Goal: Information Seeking & Learning: Learn about a topic

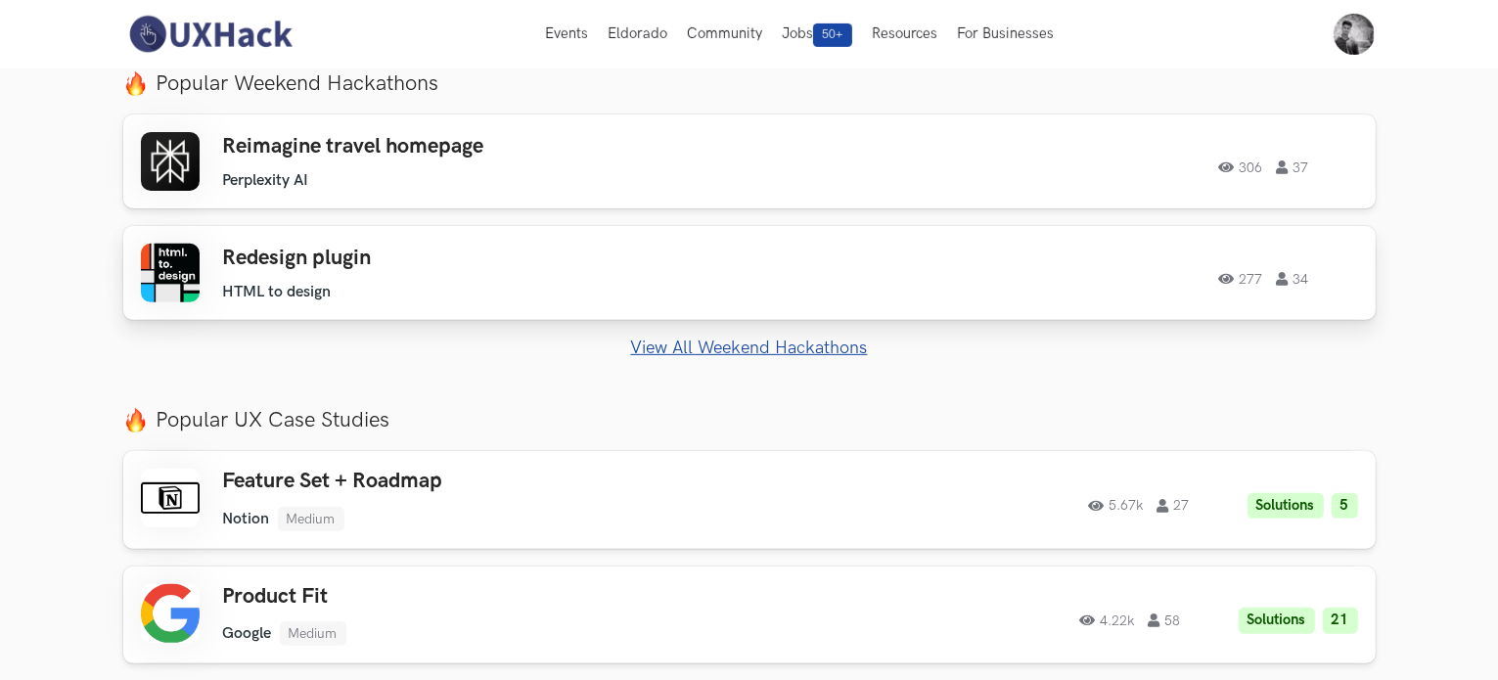
scroll to position [685, 0]
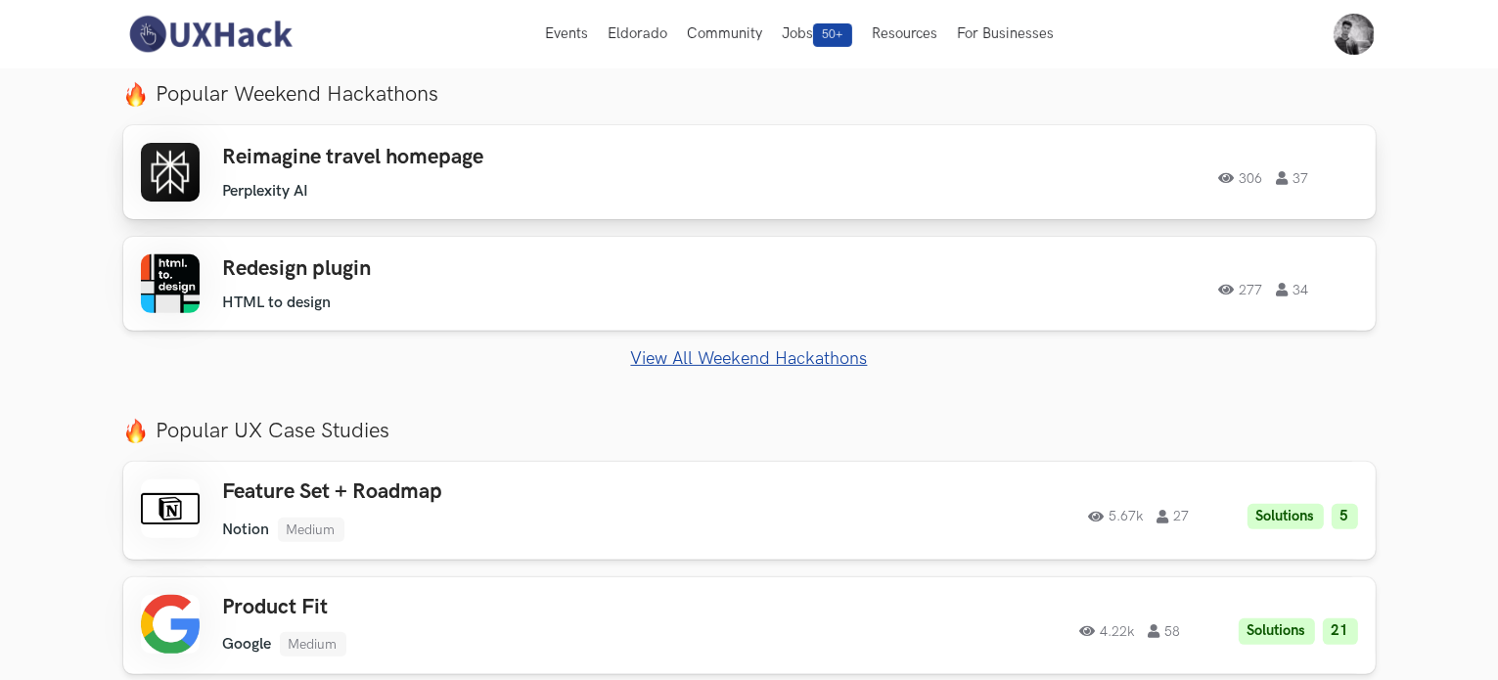
click at [438, 187] on ul "Perplexity AI" at bounding box center [501, 191] width 556 height 19
click at [399, 185] on ul "Perplexity AI" at bounding box center [501, 191] width 556 height 19
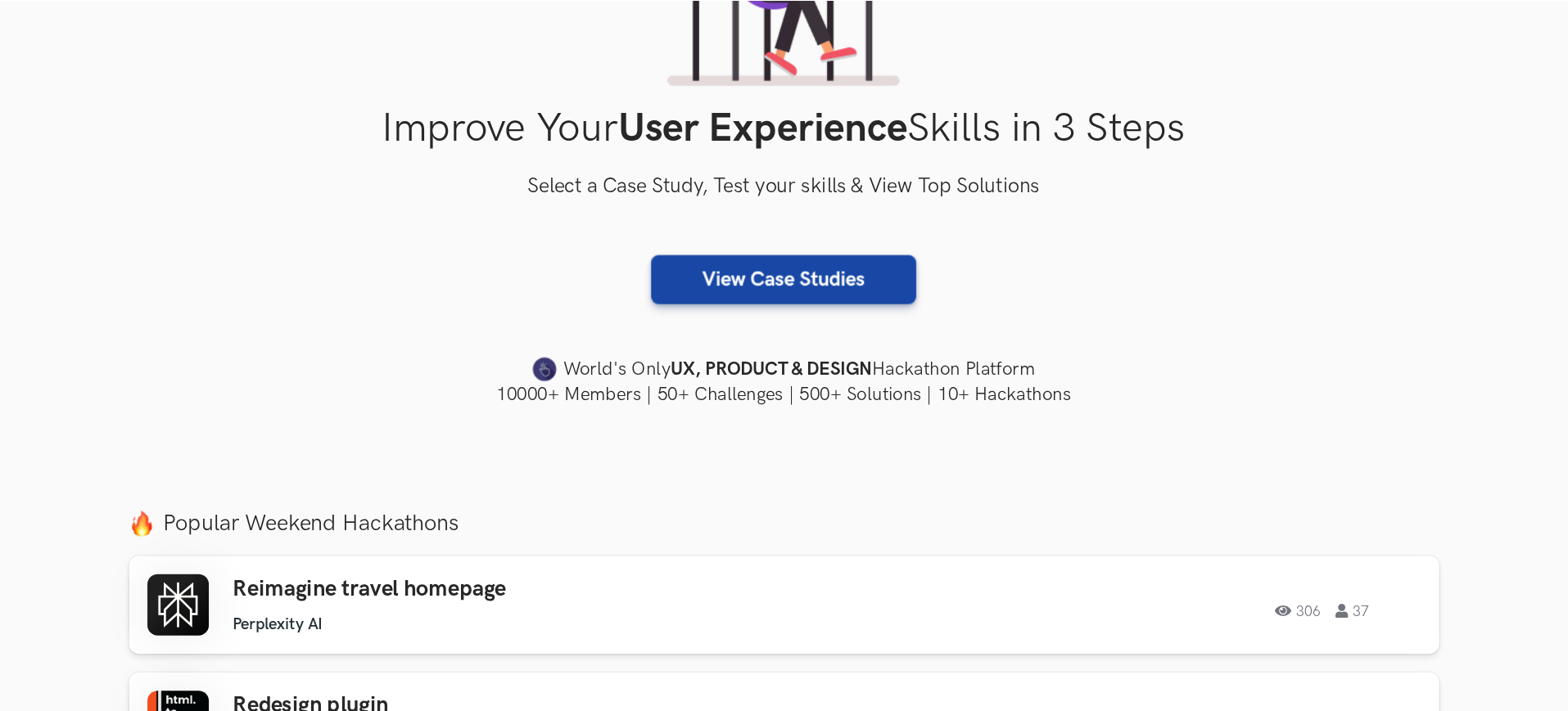
scroll to position [246, 0]
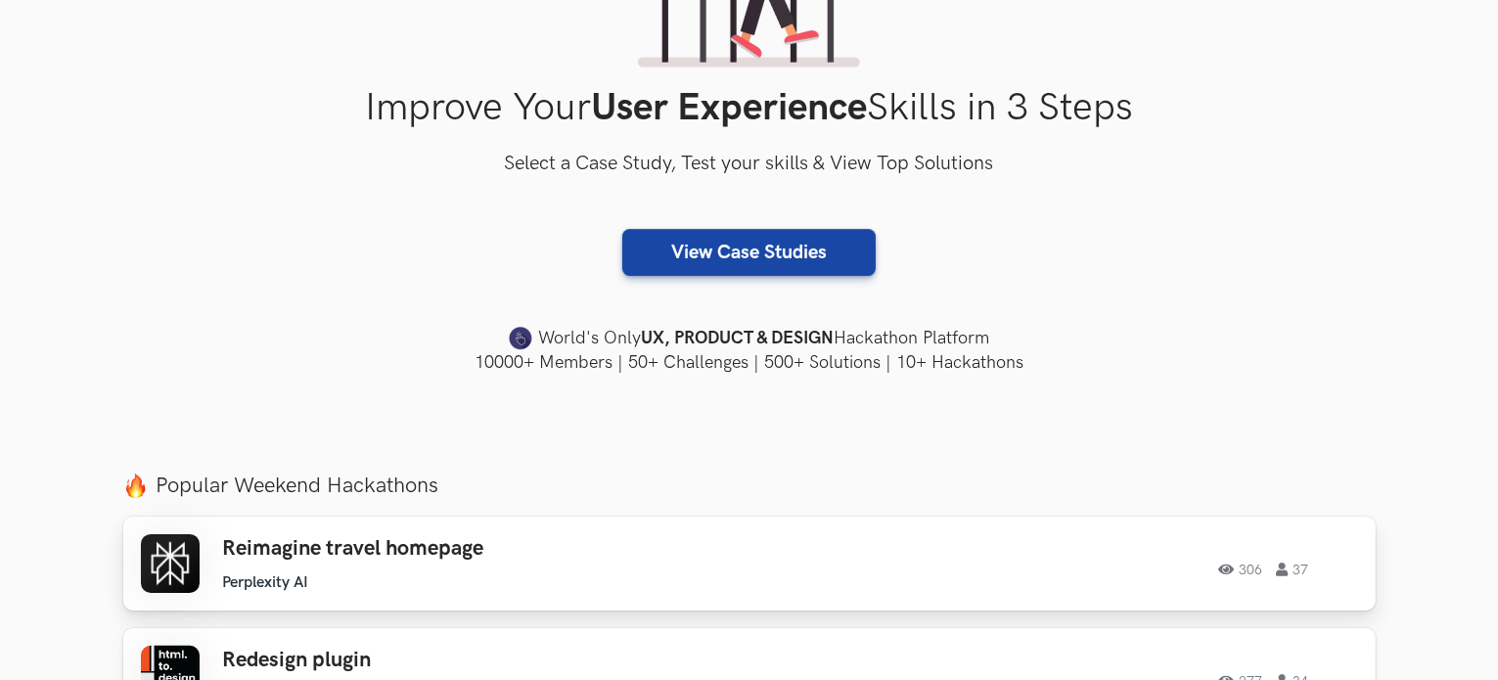
click at [675, 568] on div "Reimagine travel homepage Perplexity AI Perplexity AI 306 37" at bounding box center [501, 564] width 556 height 56
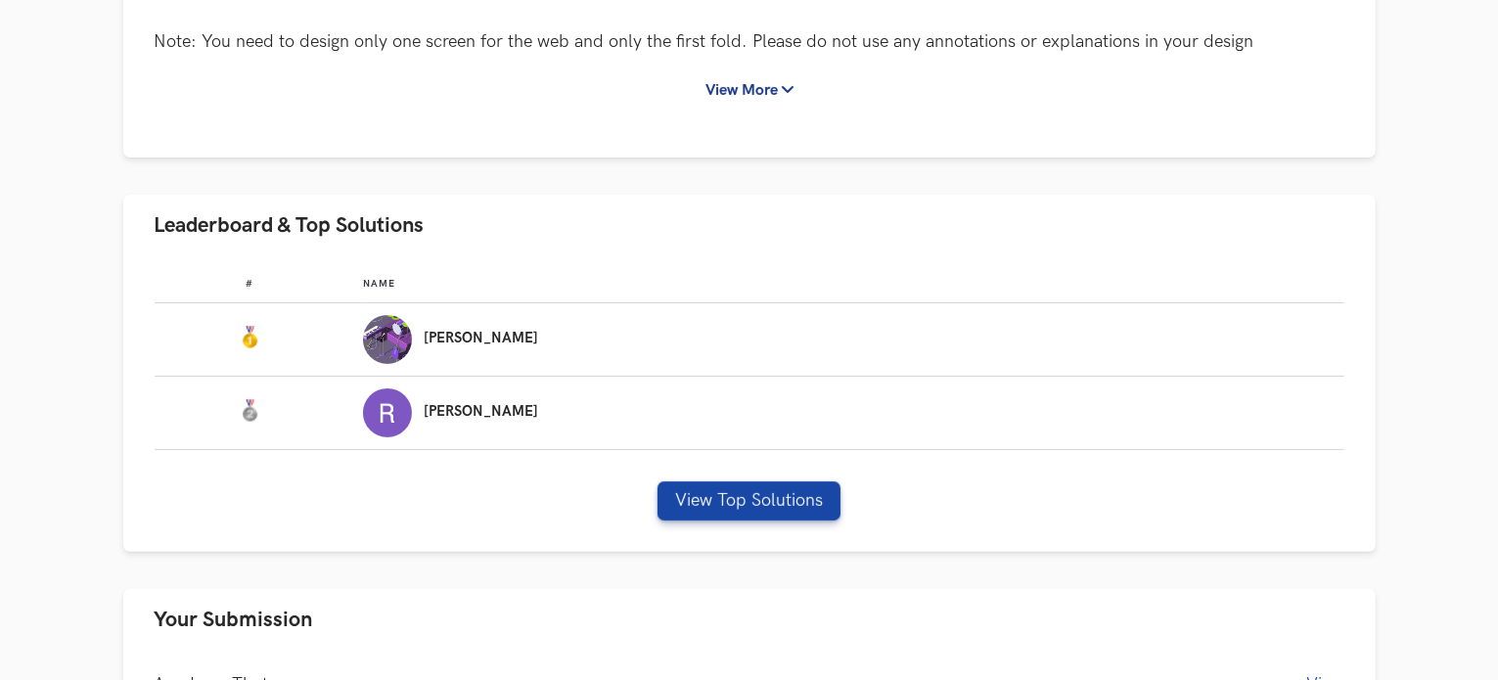
scroll to position [489, 0]
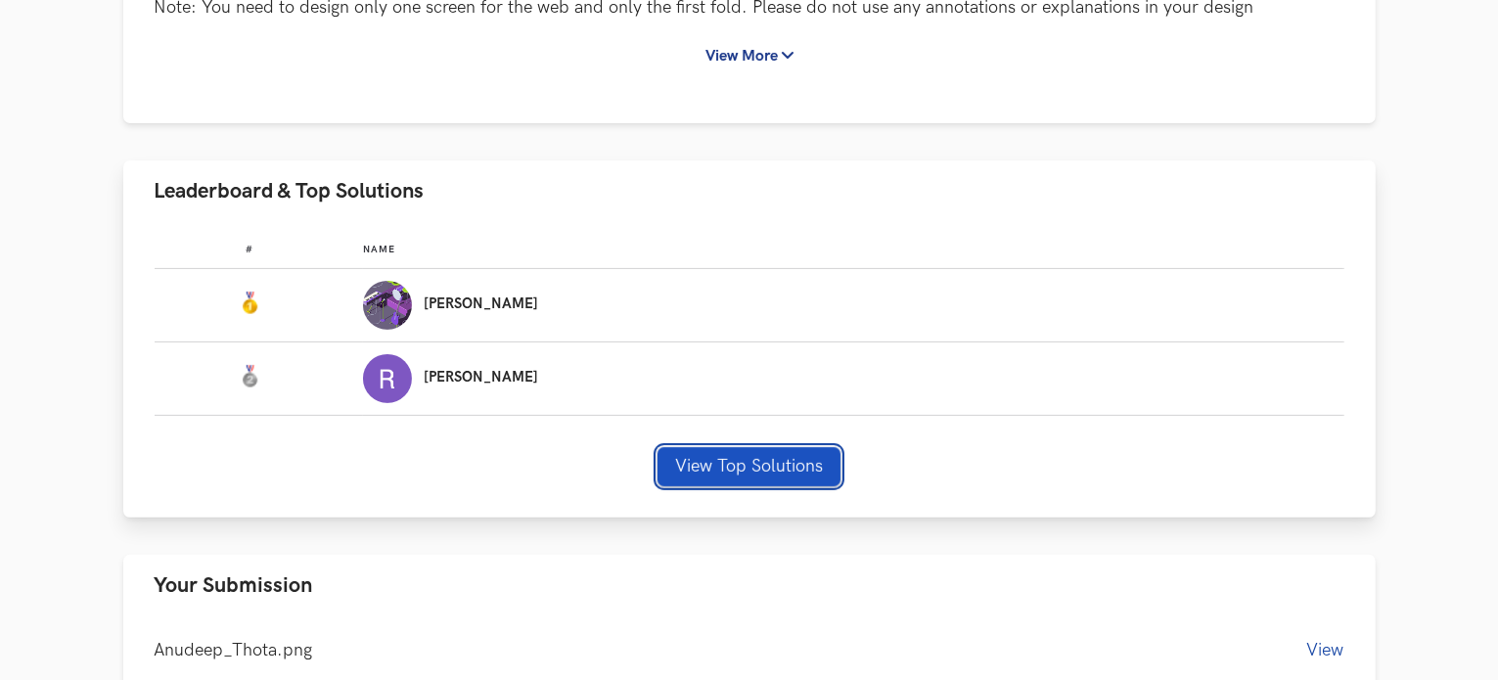
click at [791, 472] on button "View Top Solutions" at bounding box center [749, 466] width 183 height 39
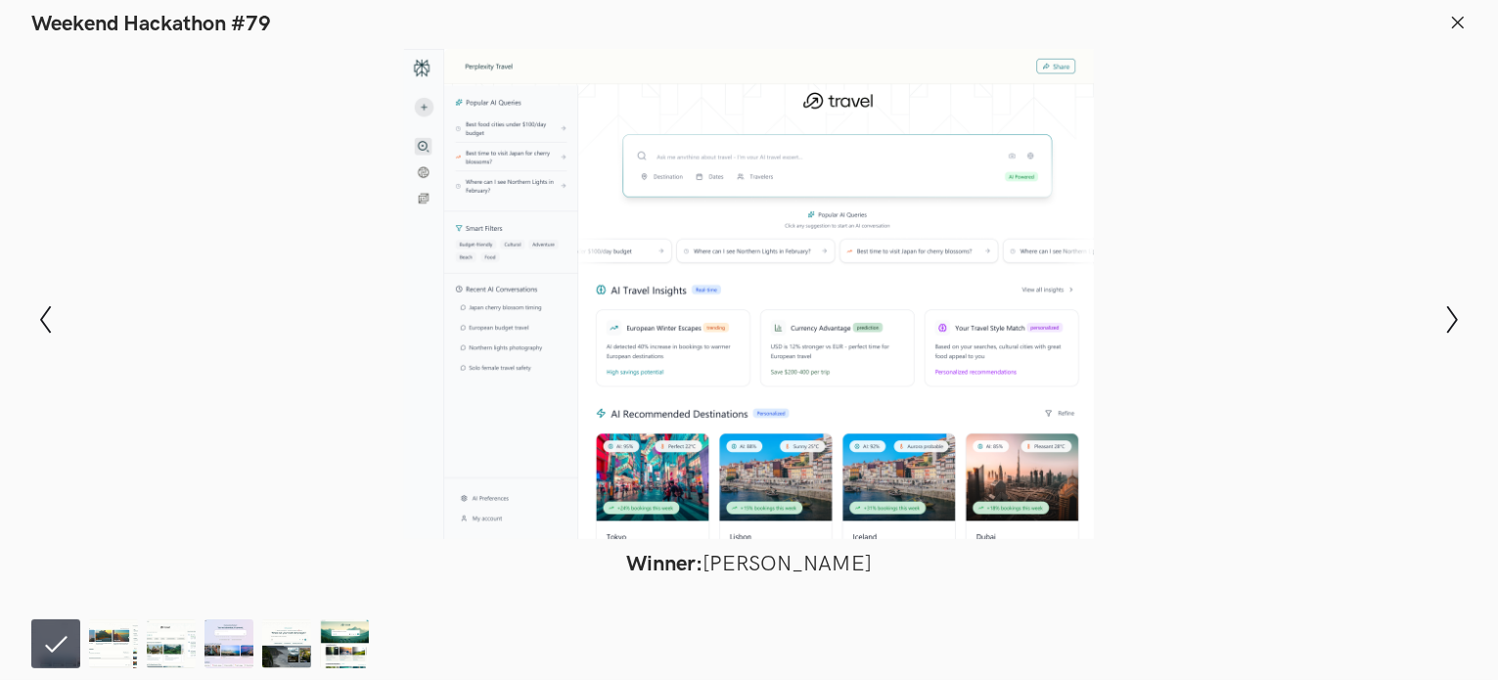
scroll to position [881, 0]
click at [1453, 319] on icon "Show next slide" at bounding box center [1452, 319] width 28 height 28
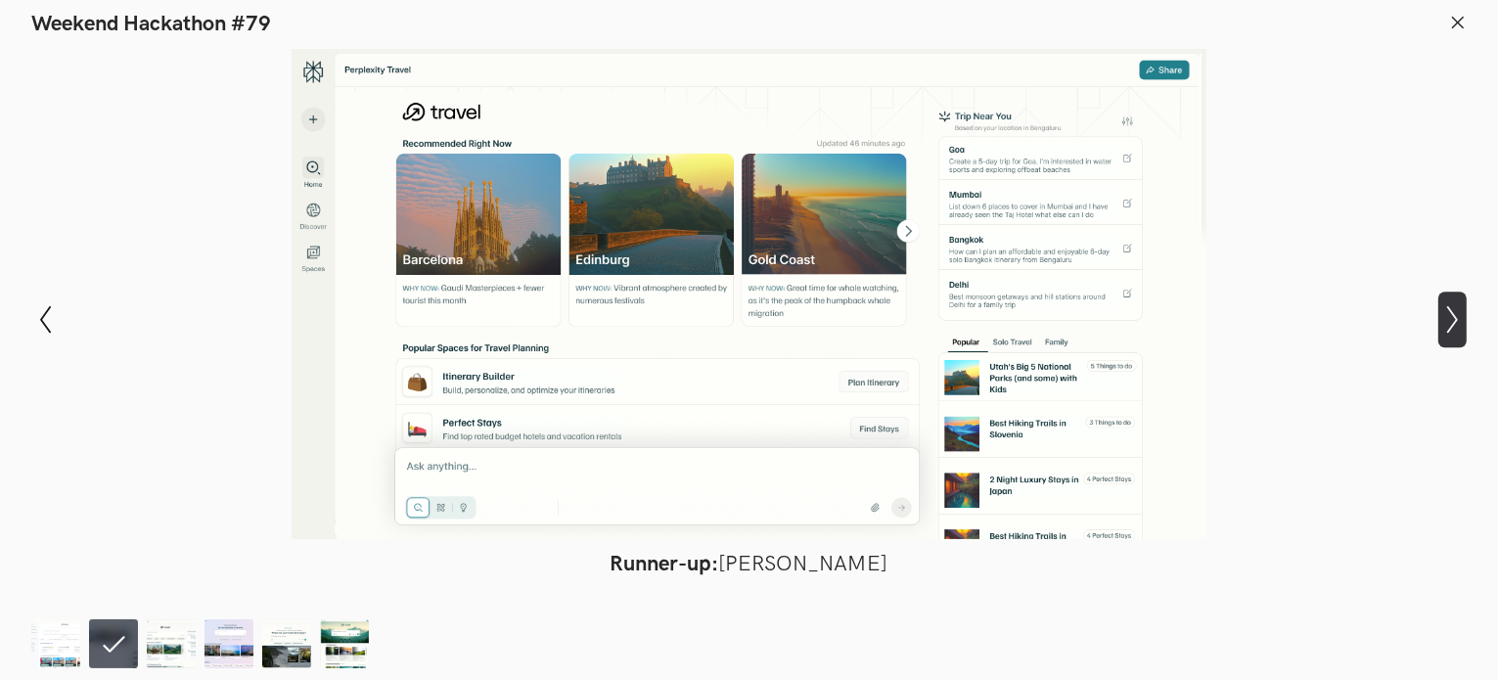
click at [1453, 319] on icon "Show next slide" at bounding box center [1452, 319] width 28 height 28
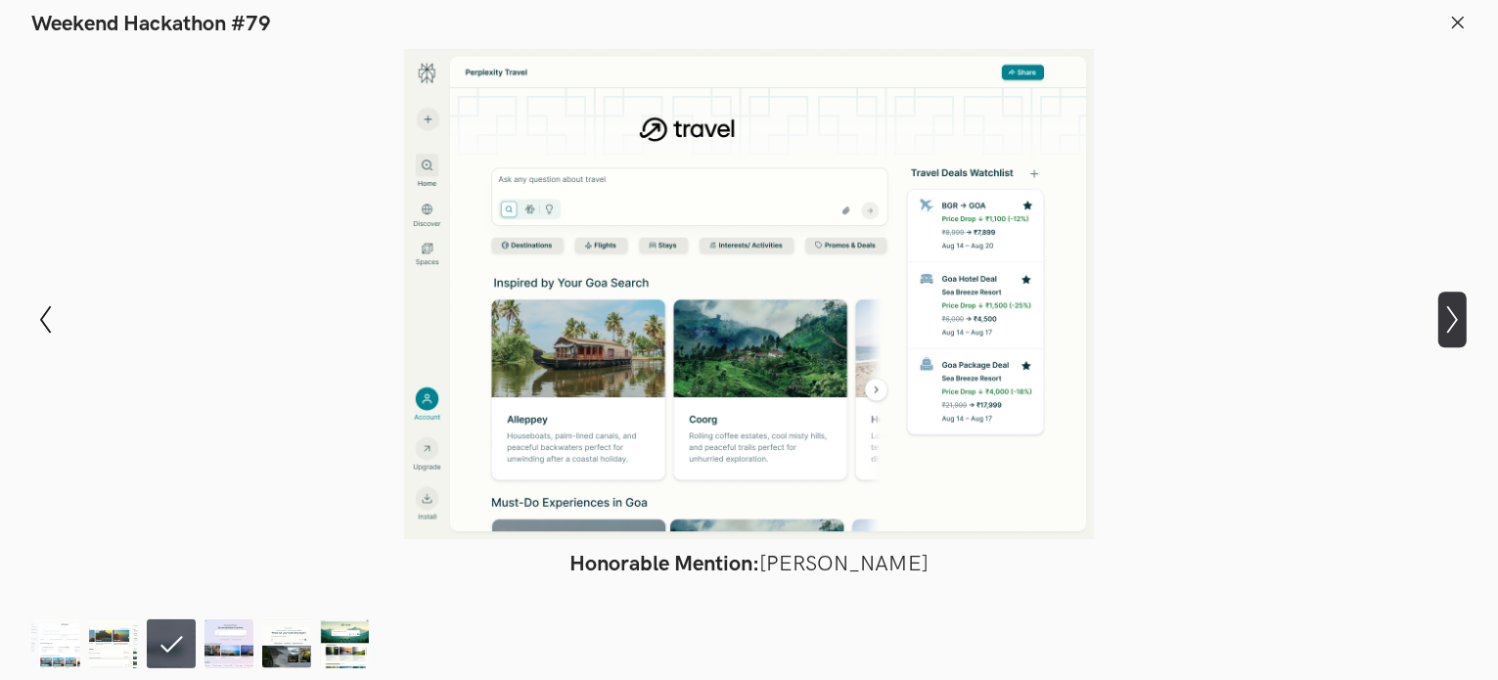
click at [1453, 319] on icon "Show next slide" at bounding box center [1452, 319] width 28 height 28
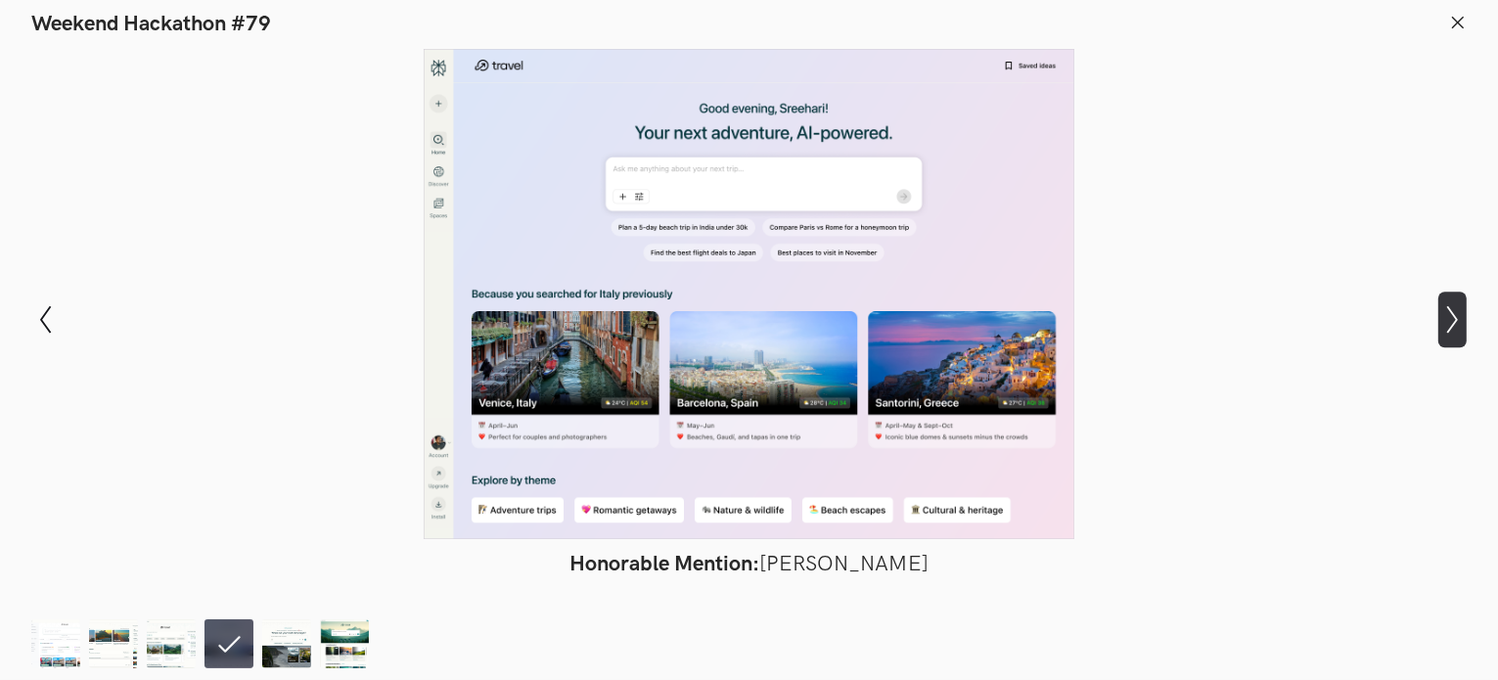
click at [1453, 319] on icon "Show next slide" at bounding box center [1452, 319] width 28 height 28
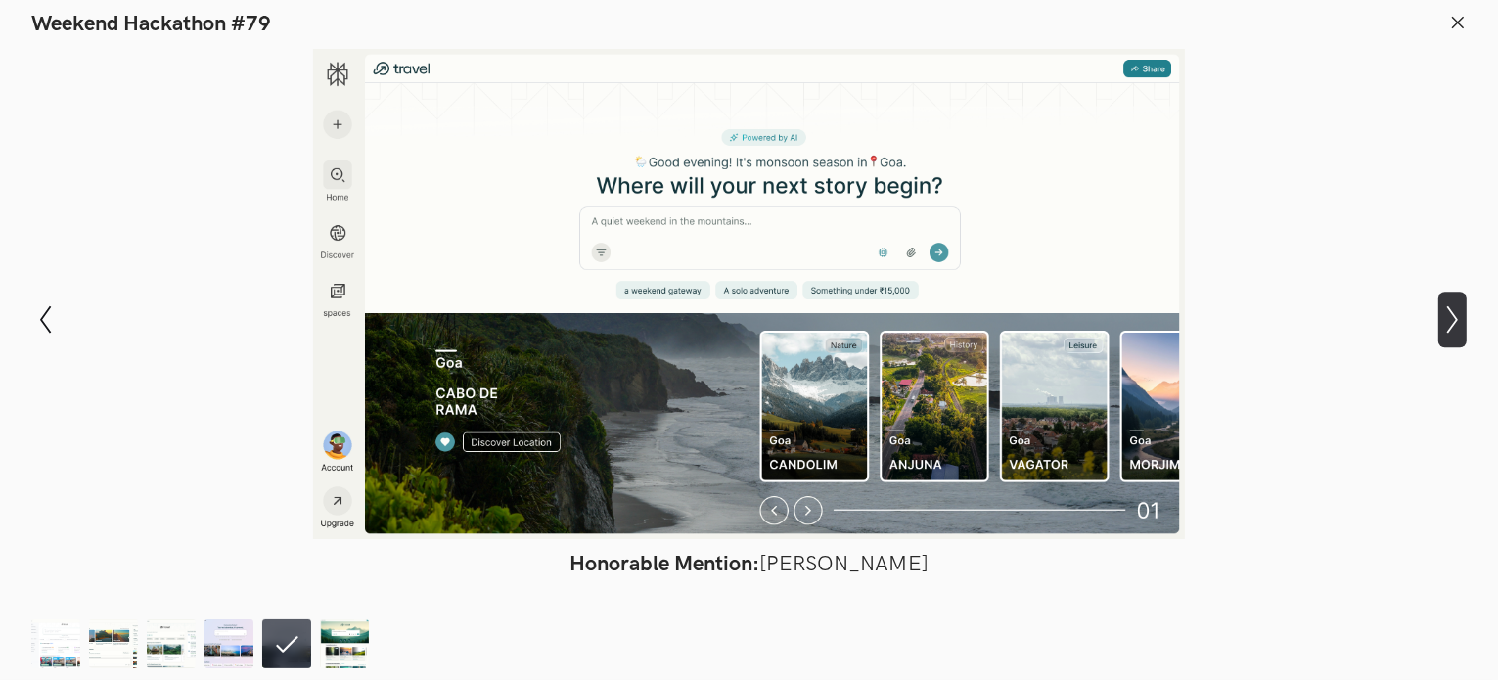
click at [1453, 319] on icon "Show next slide" at bounding box center [1452, 319] width 28 height 28
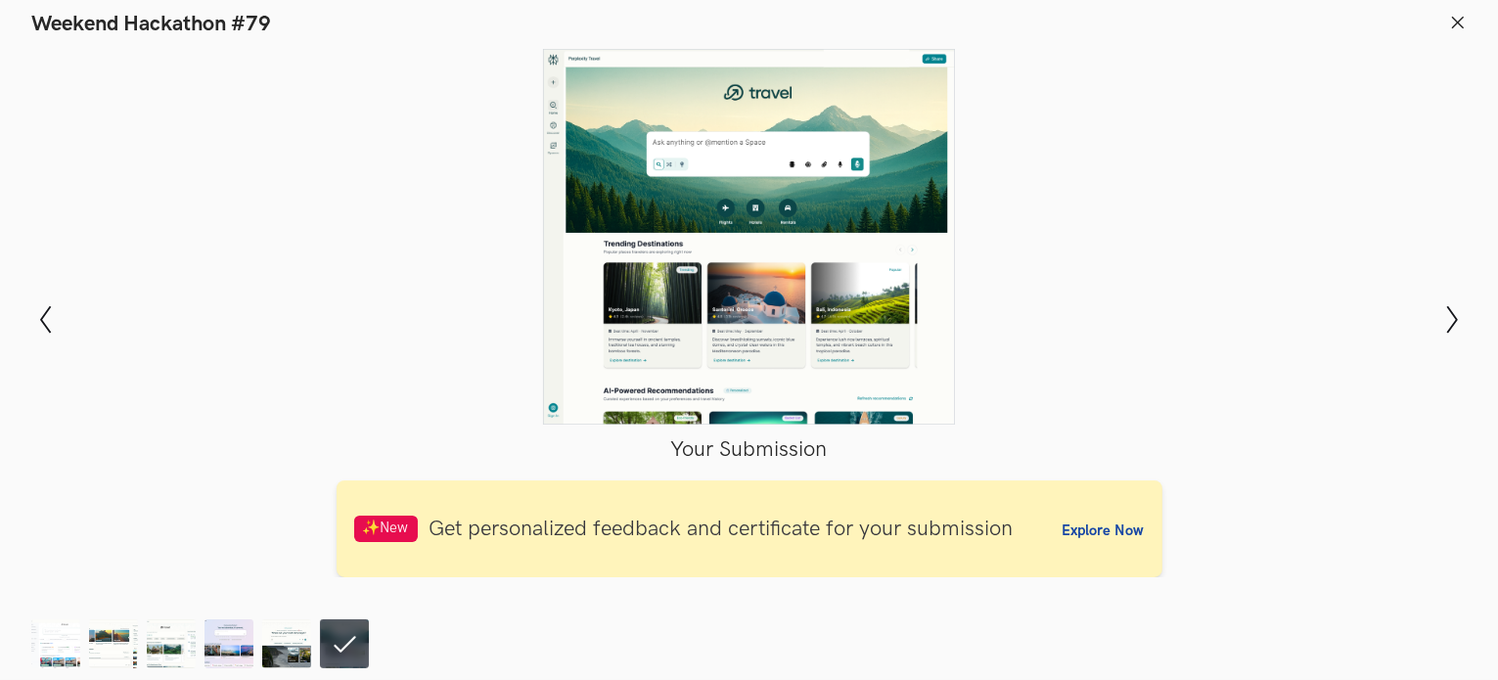
scroll to position [685, 0]
click at [52, 328] on icon "Show previous slide" at bounding box center [45, 319] width 28 height 28
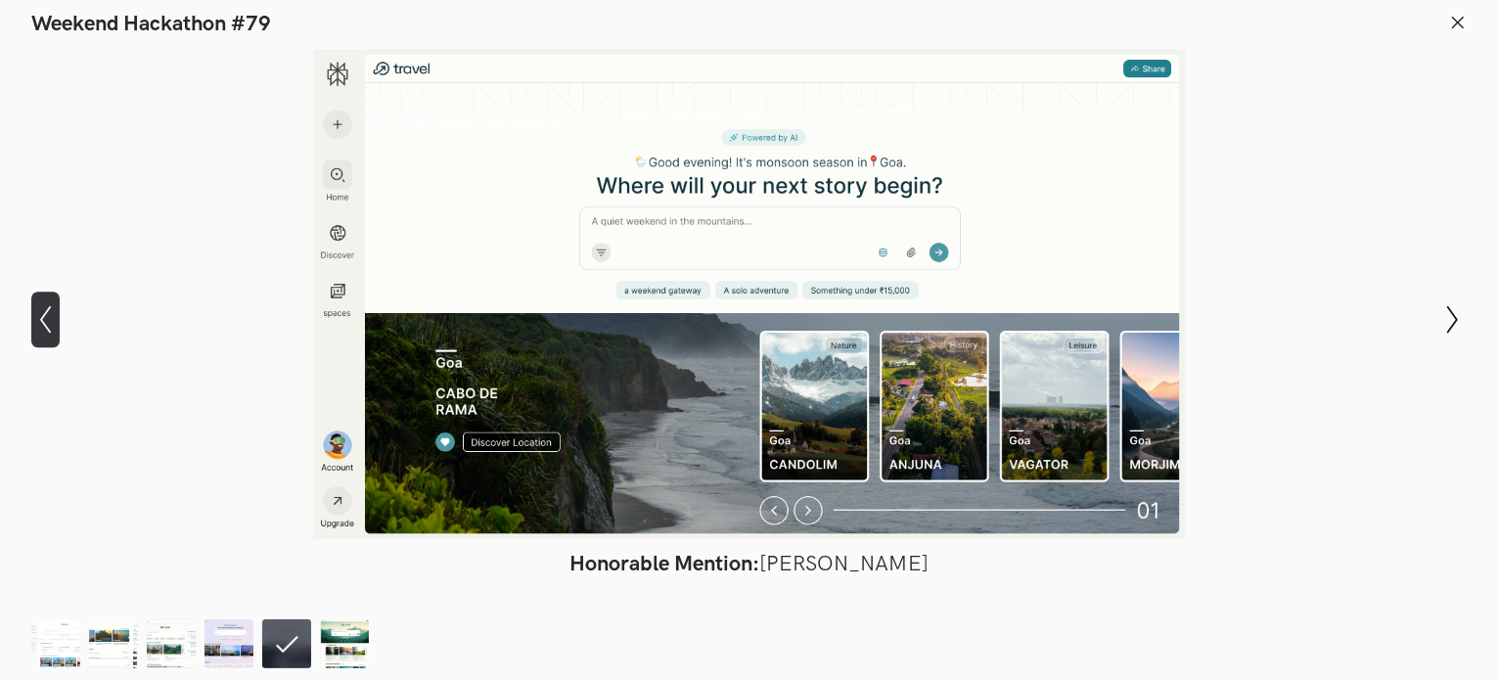
click at [52, 328] on icon "Show previous slide" at bounding box center [45, 319] width 28 height 28
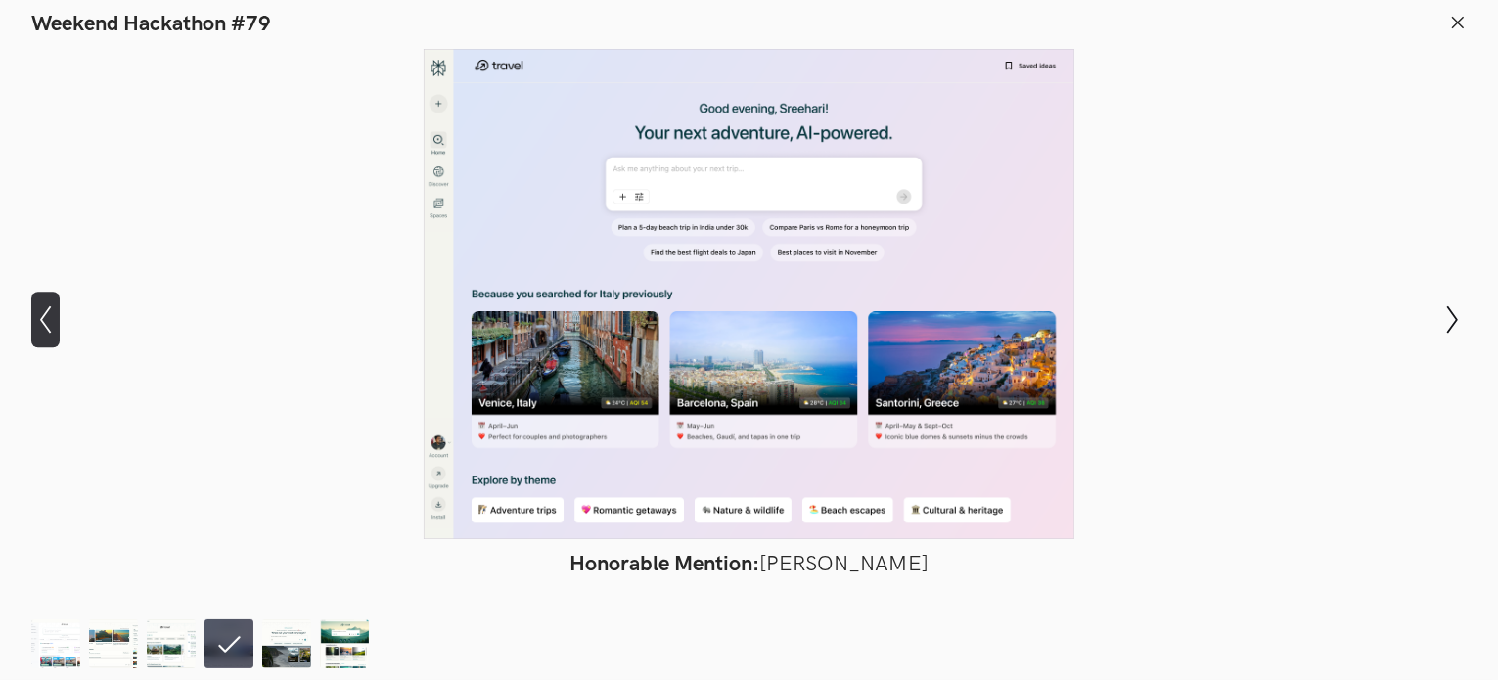
click at [52, 328] on icon "Show previous slide" at bounding box center [45, 319] width 28 height 28
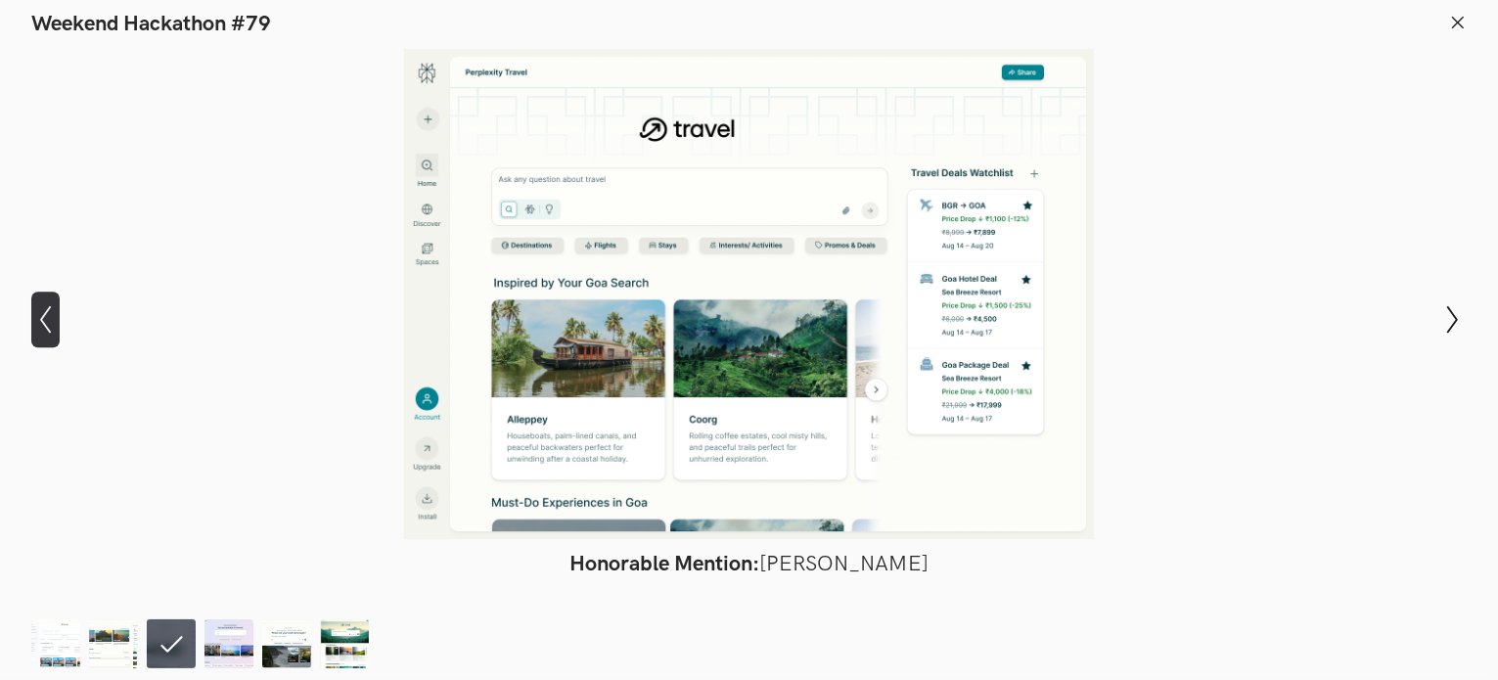
click at [52, 328] on icon "Show previous slide" at bounding box center [45, 319] width 28 height 28
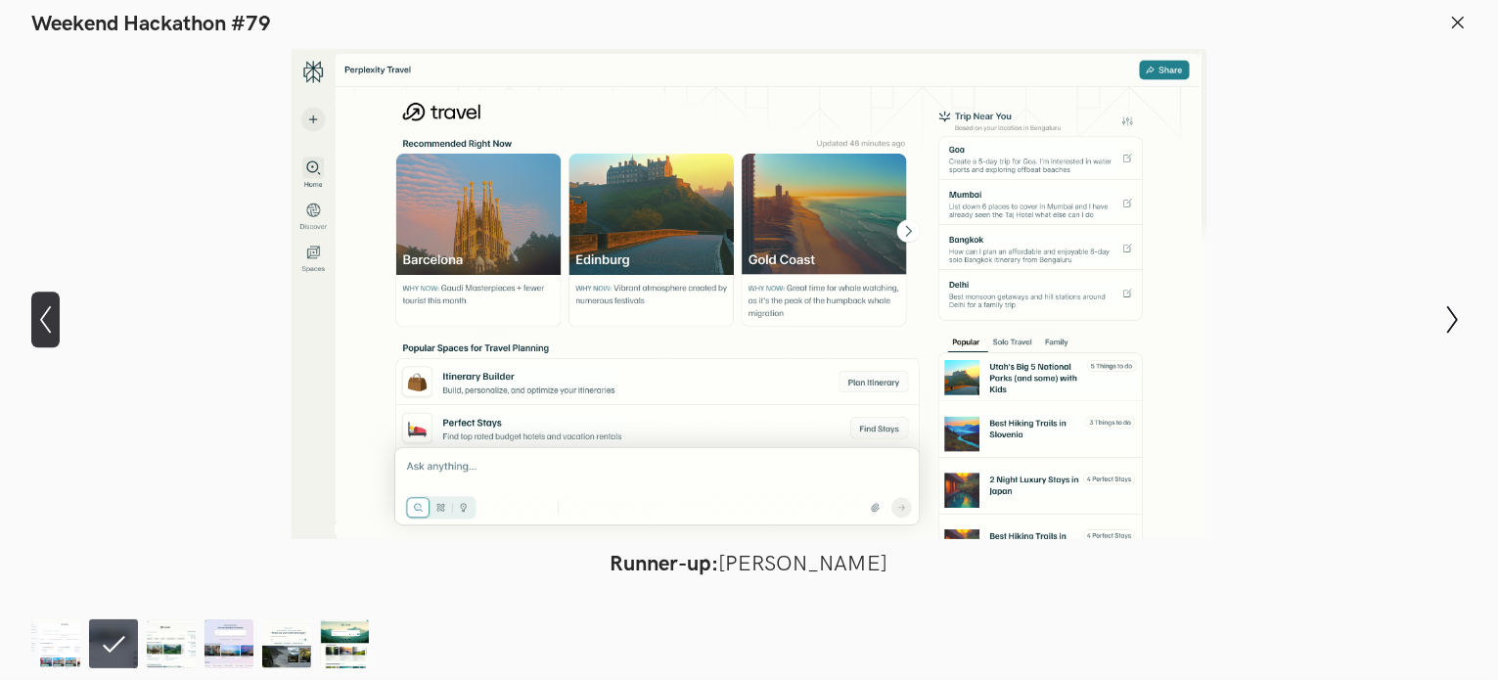
click at [52, 328] on icon "Show previous slide" at bounding box center [45, 319] width 28 height 28
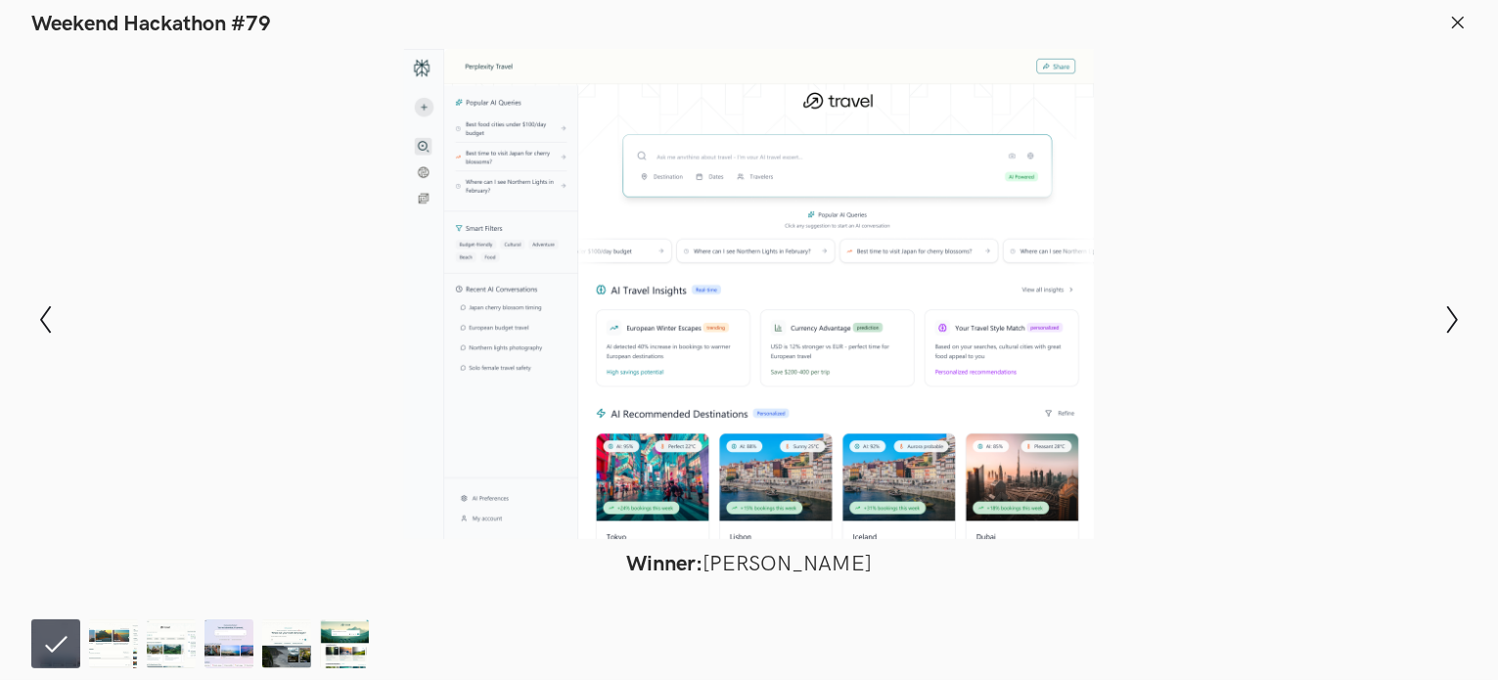
click at [1456, 27] on icon at bounding box center [1458, 23] width 18 height 18
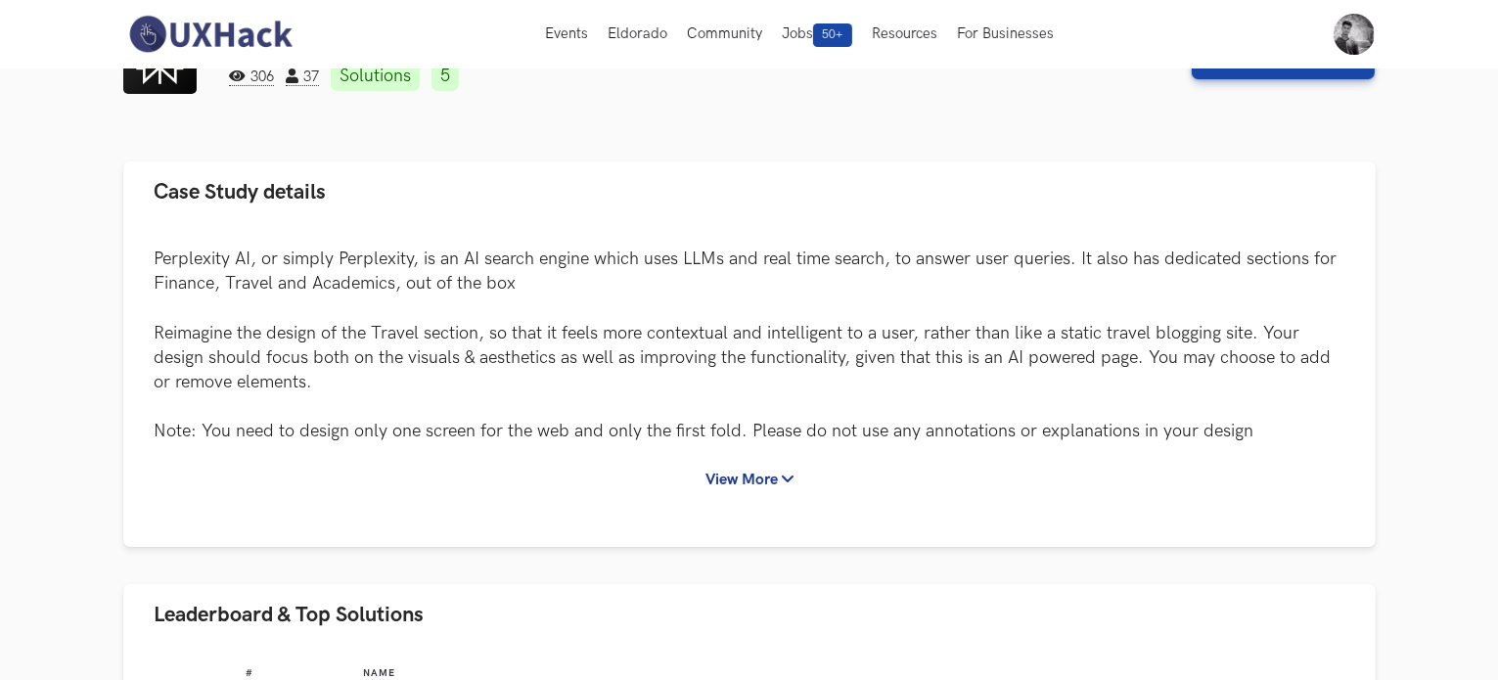
scroll to position [0, 0]
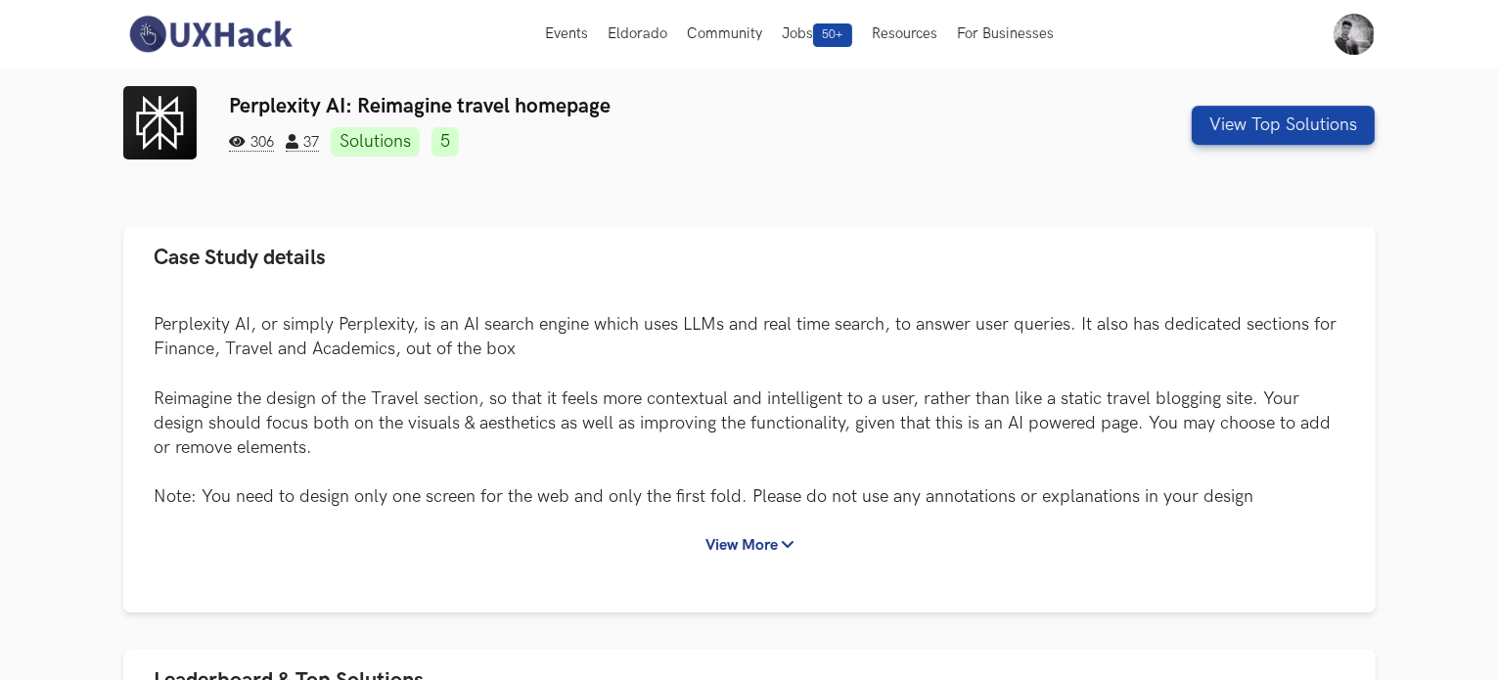
click at [454, 143] on link "5" at bounding box center [444, 141] width 27 height 29
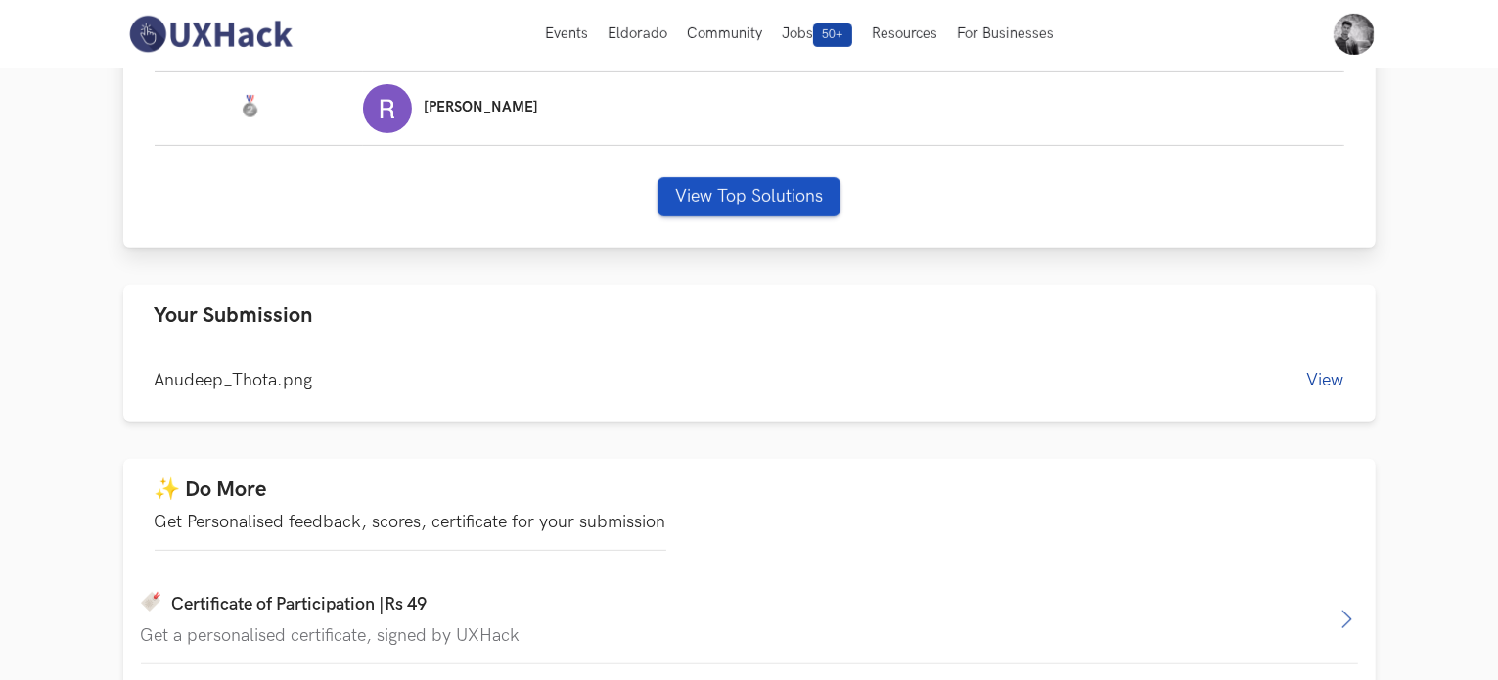
scroll to position [716, 0]
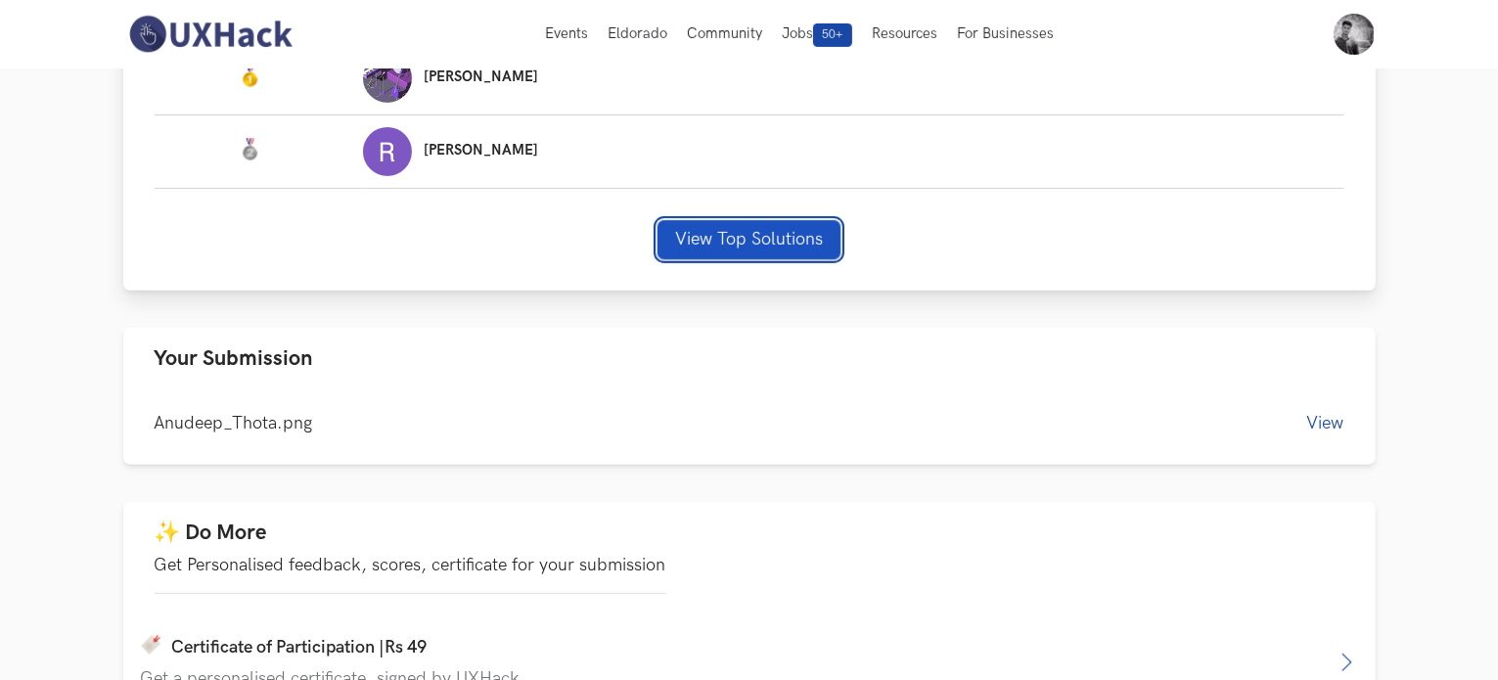
click at [755, 234] on button "View Top Solutions" at bounding box center [749, 239] width 183 height 39
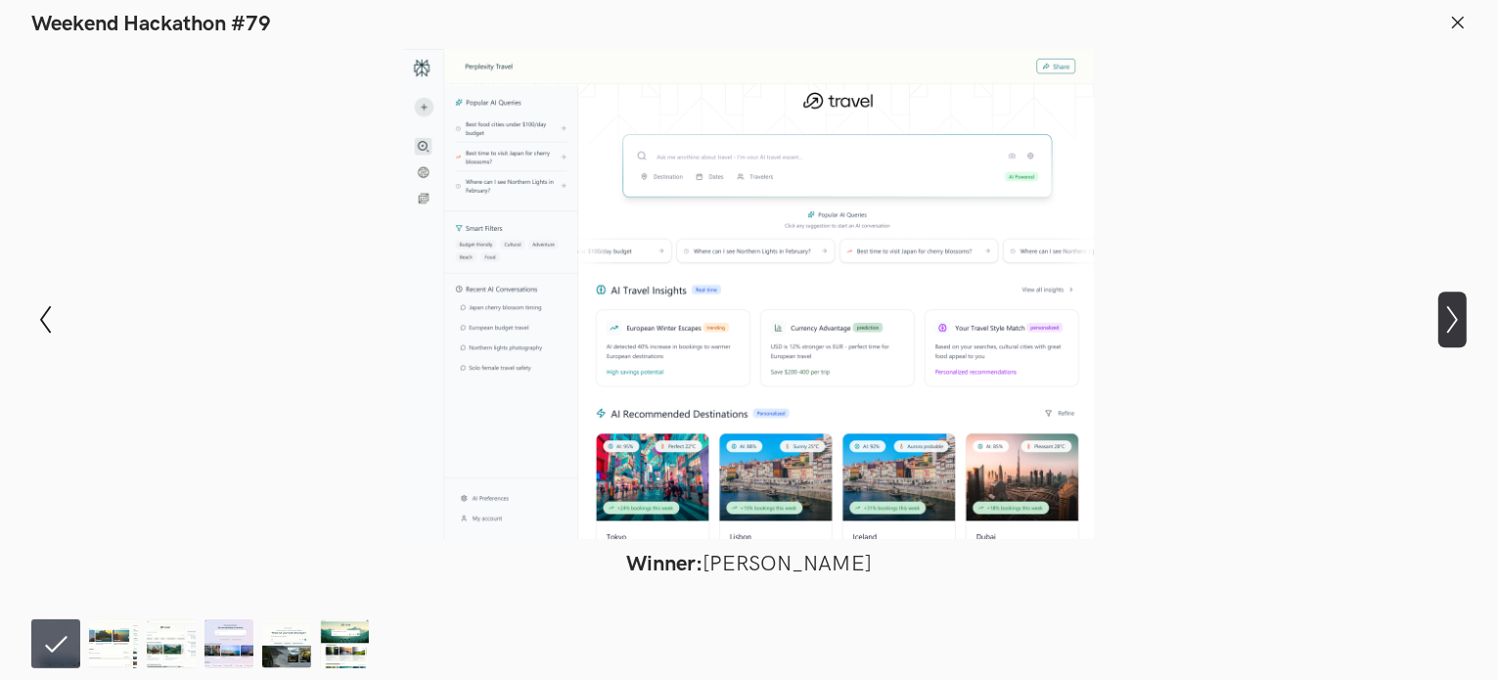
click at [1445, 312] on icon "Show next slide" at bounding box center [1452, 319] width 28 height 28
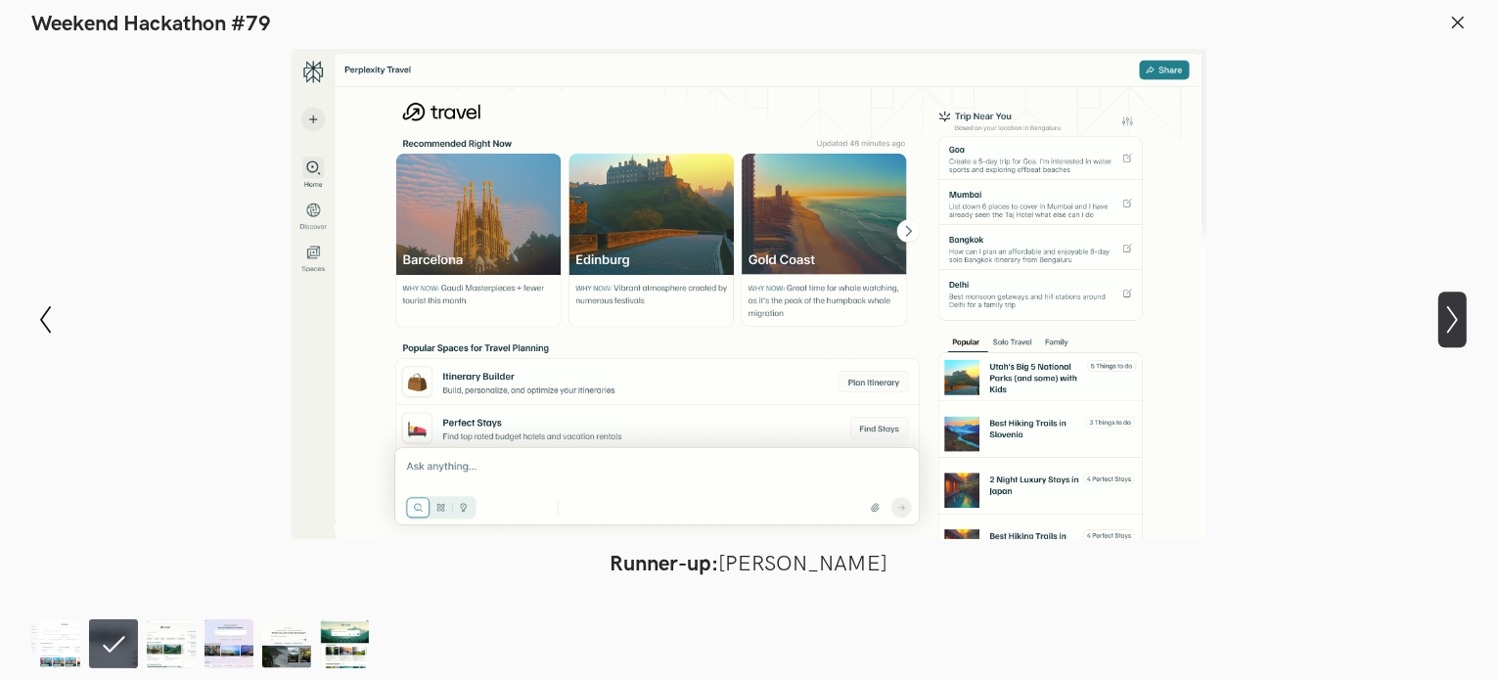
click at [1445, 312] on icon "Show next slide" at bounding box center [1452, 319] width 28 height 28
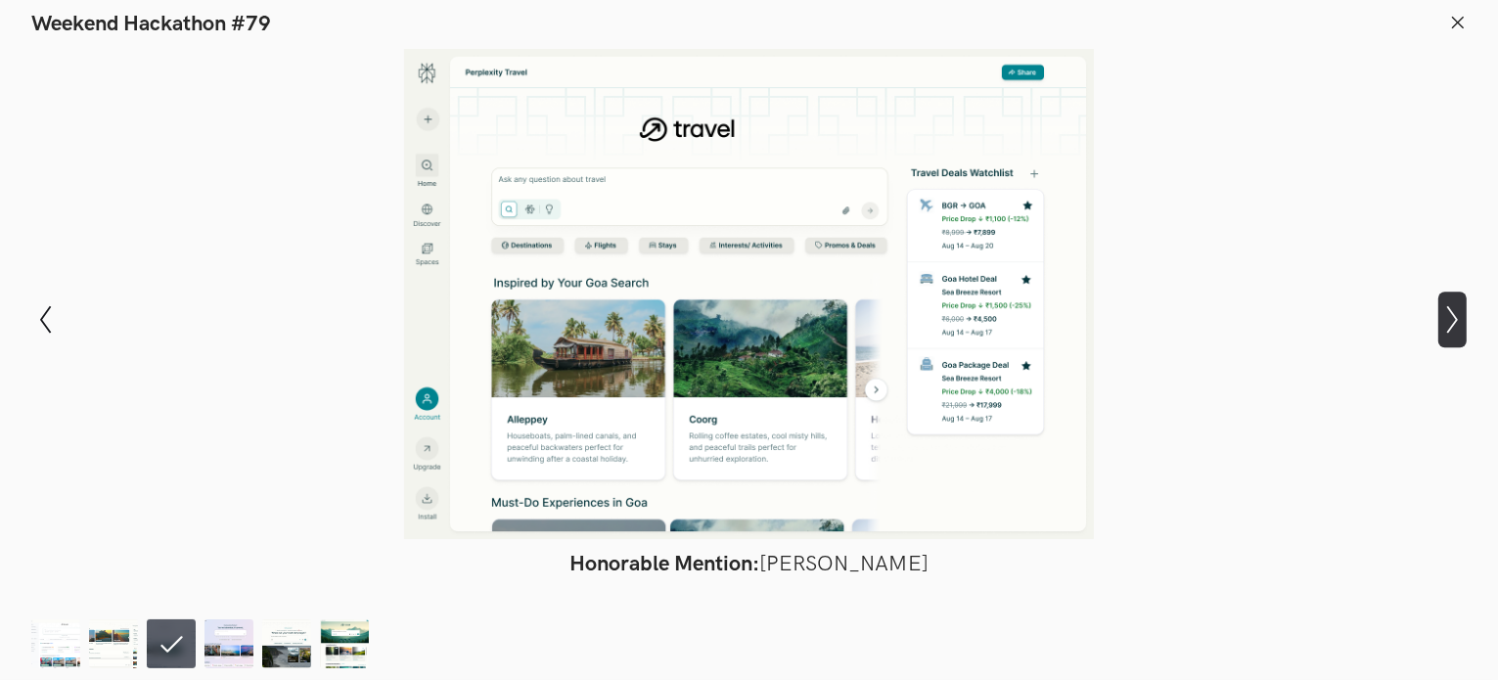
click at [1445, 312] on icon "Show next slide" at bounding box center [1452, 319] width 28 height 28
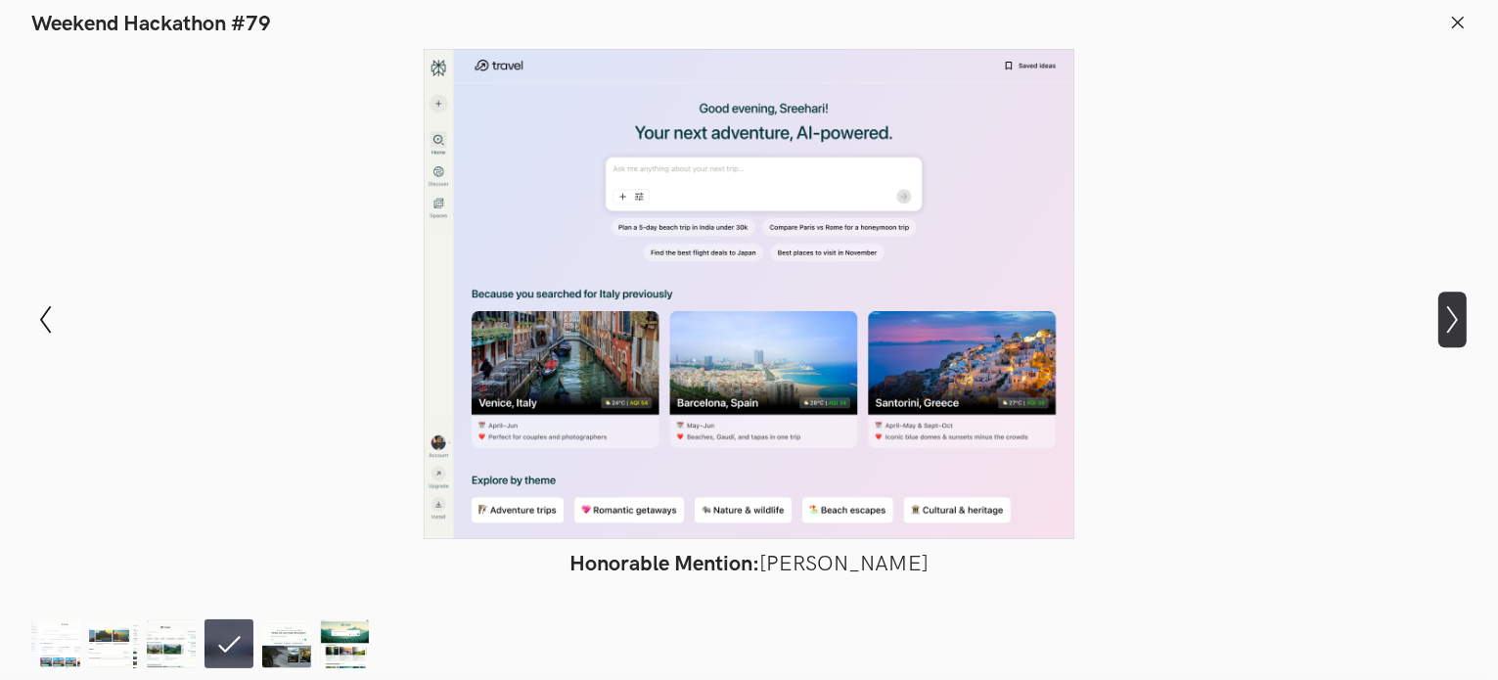
click at [1445, 312] on icon "Show next slide" at bounding box center [1452, 319] width 28 height 28
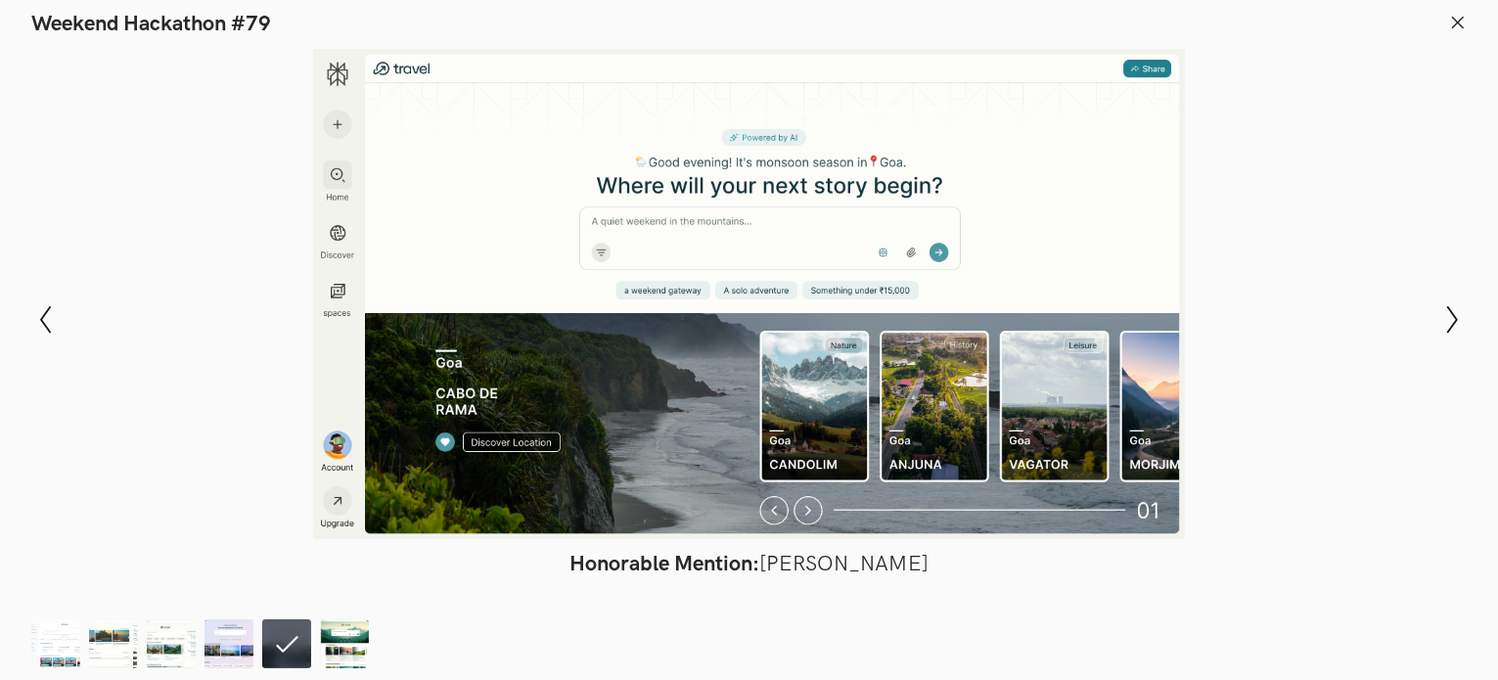
click at [1447, 25] on header "Weekend Hackathon #79" at bounding box center [749, 18] width 1498 height 37
click at [1458, 20] on icon at bounding box center [1458, 23] width 18 height 18
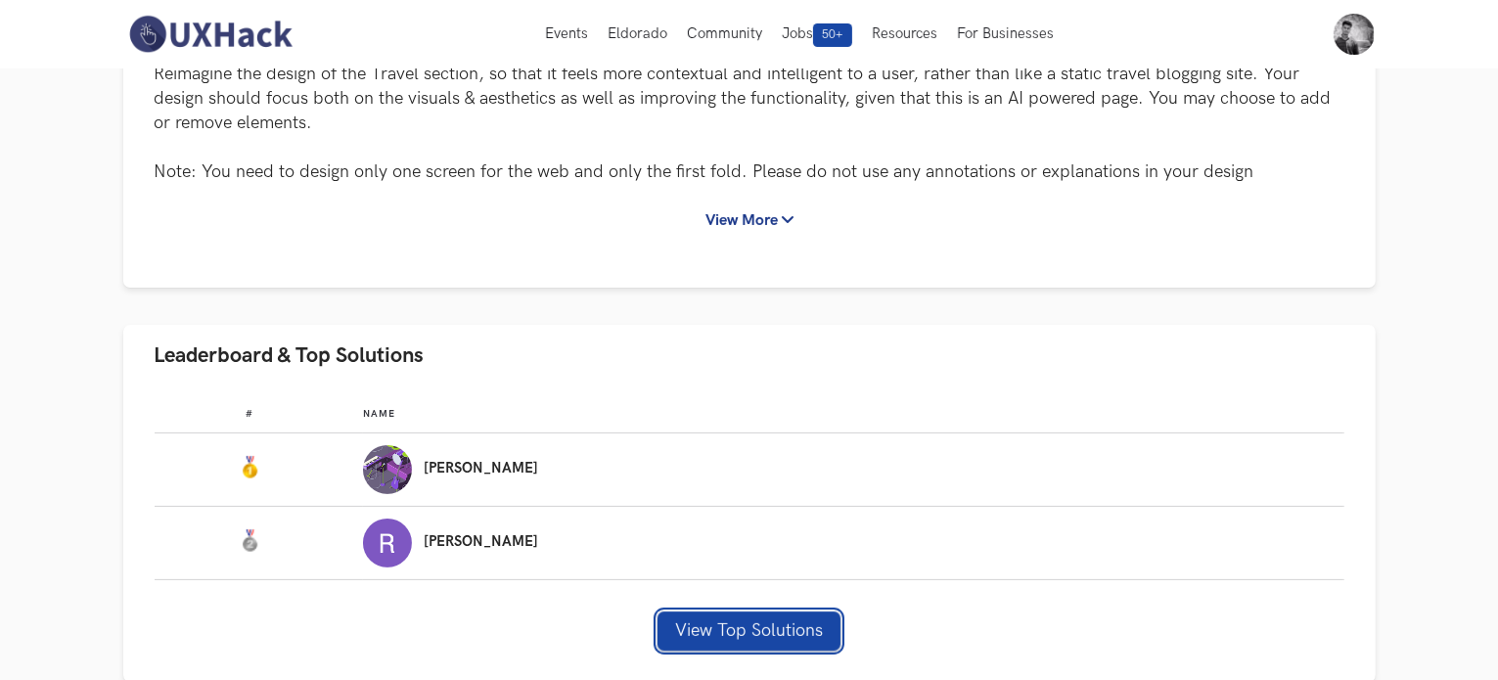
scroll to position [0, 0]
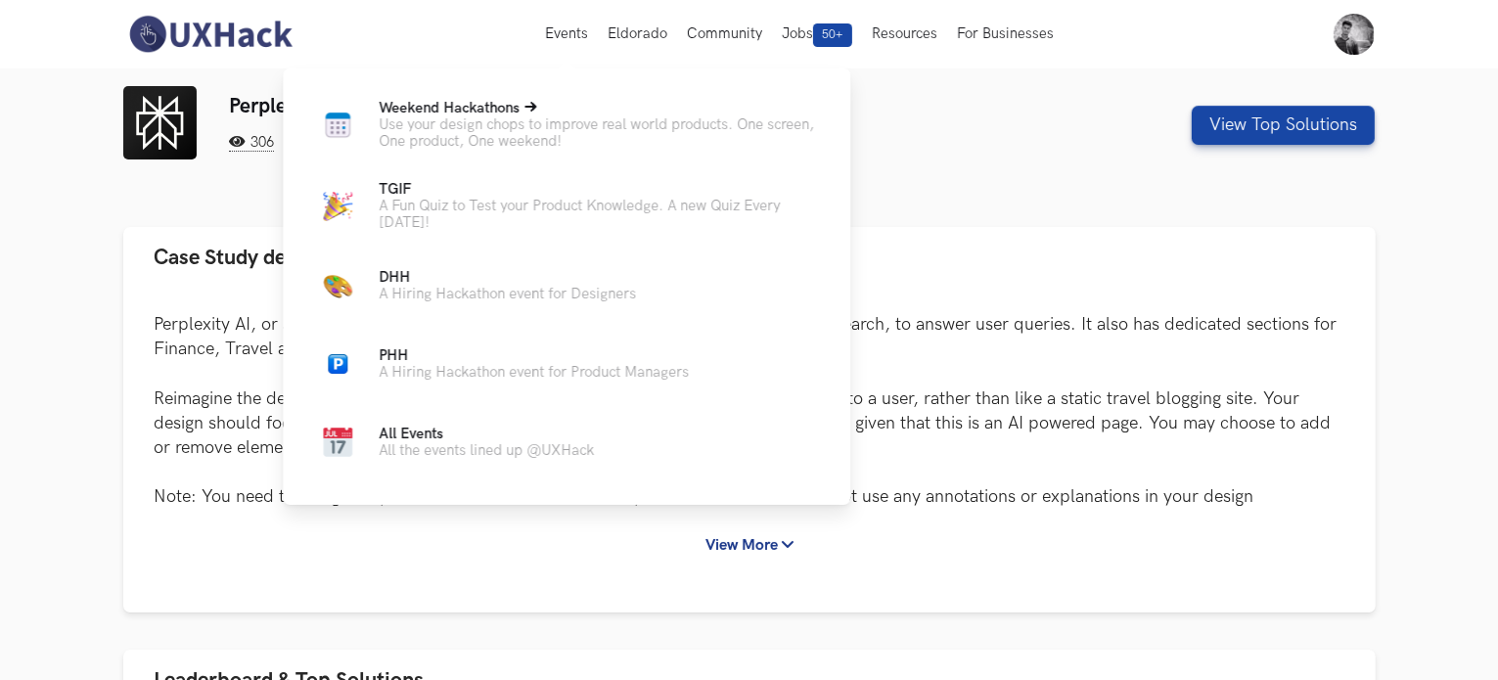
click at [455, 143] on p "Use your design chops to improve real world products. One screen, One product, …" at bounding box center [599, 132] width 440 height 33
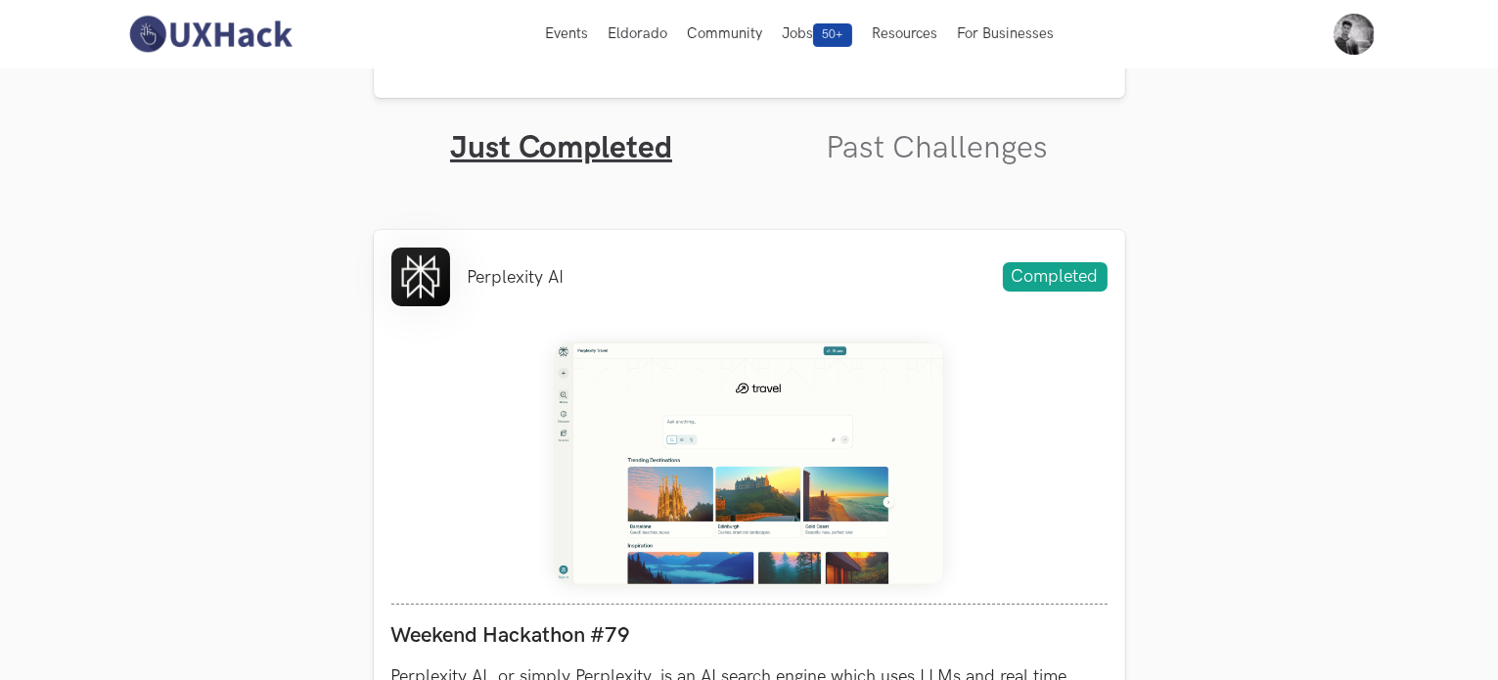
scroll to position [575, 0]
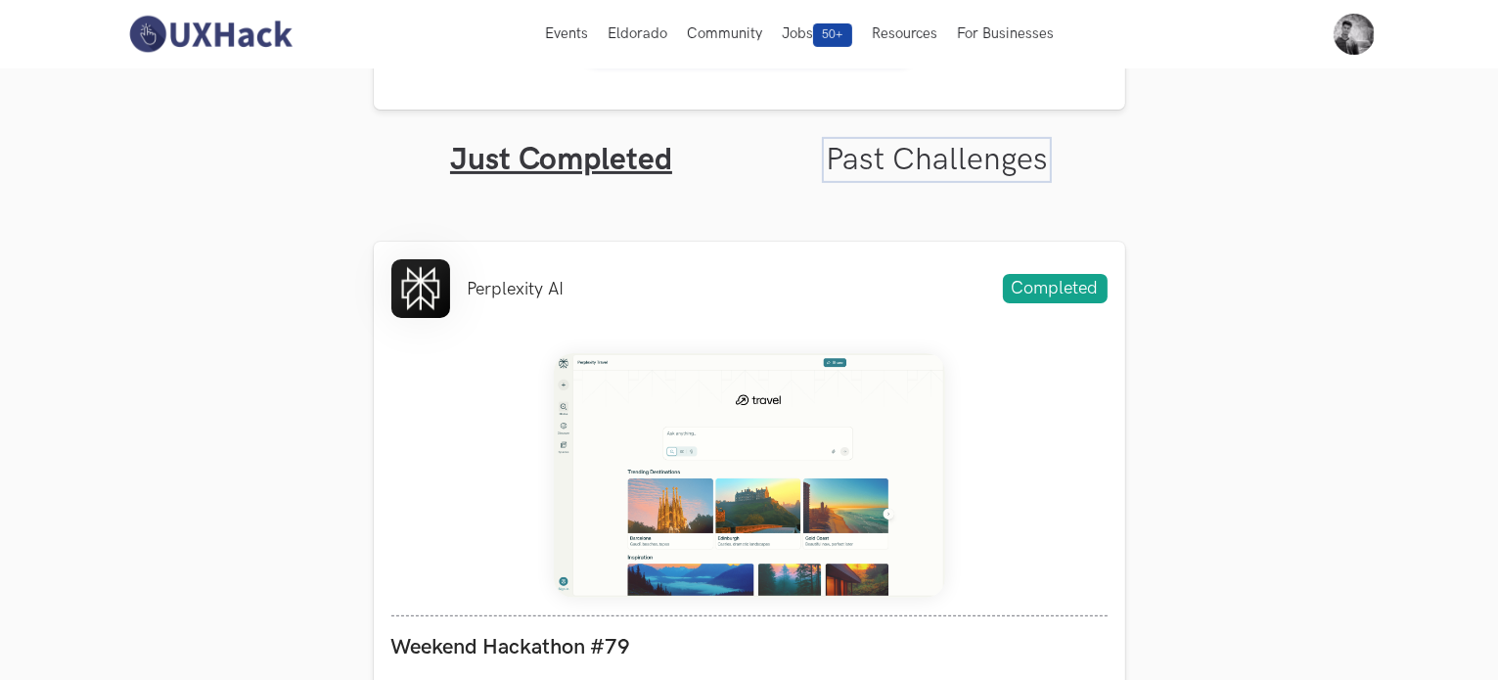
click at [944, 166] on link "Past Challenges" at bounding box center [937, 160] width 222 height 38
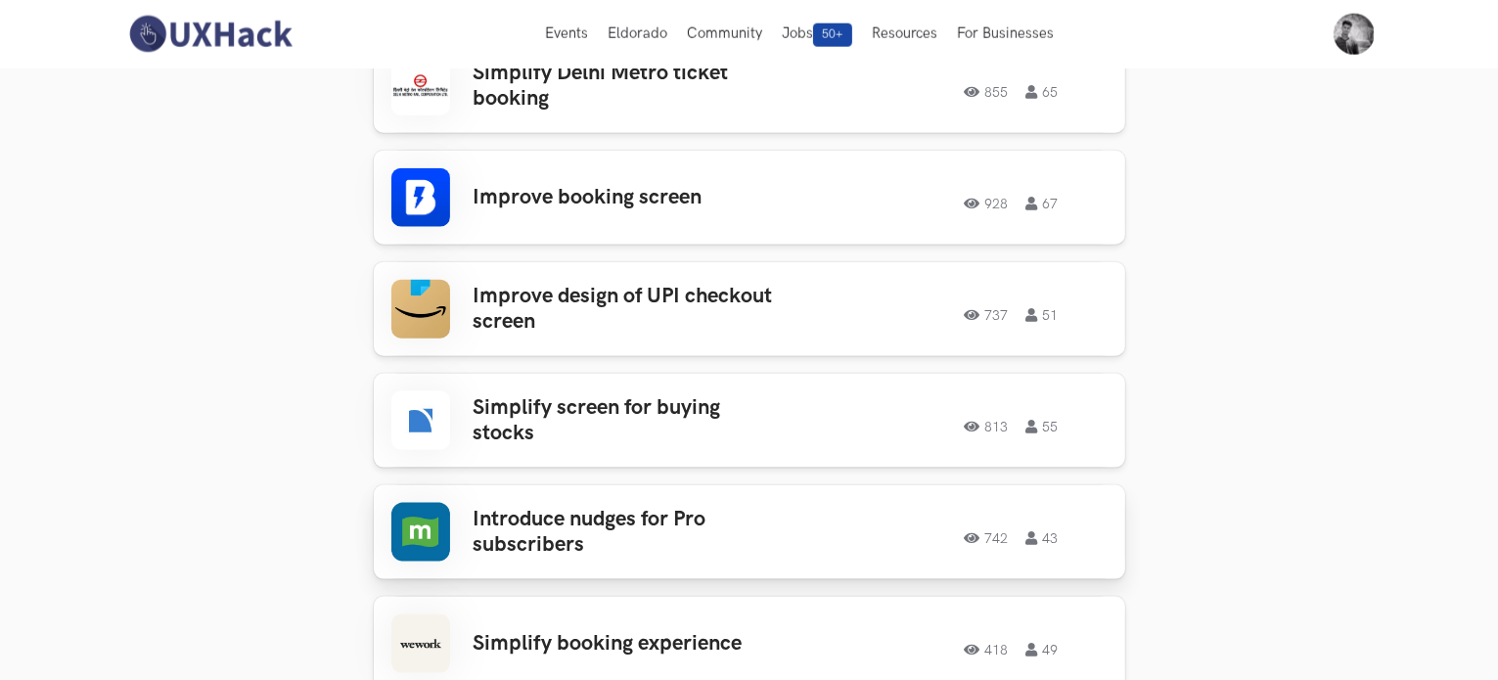
scroll to position [2435, 0]
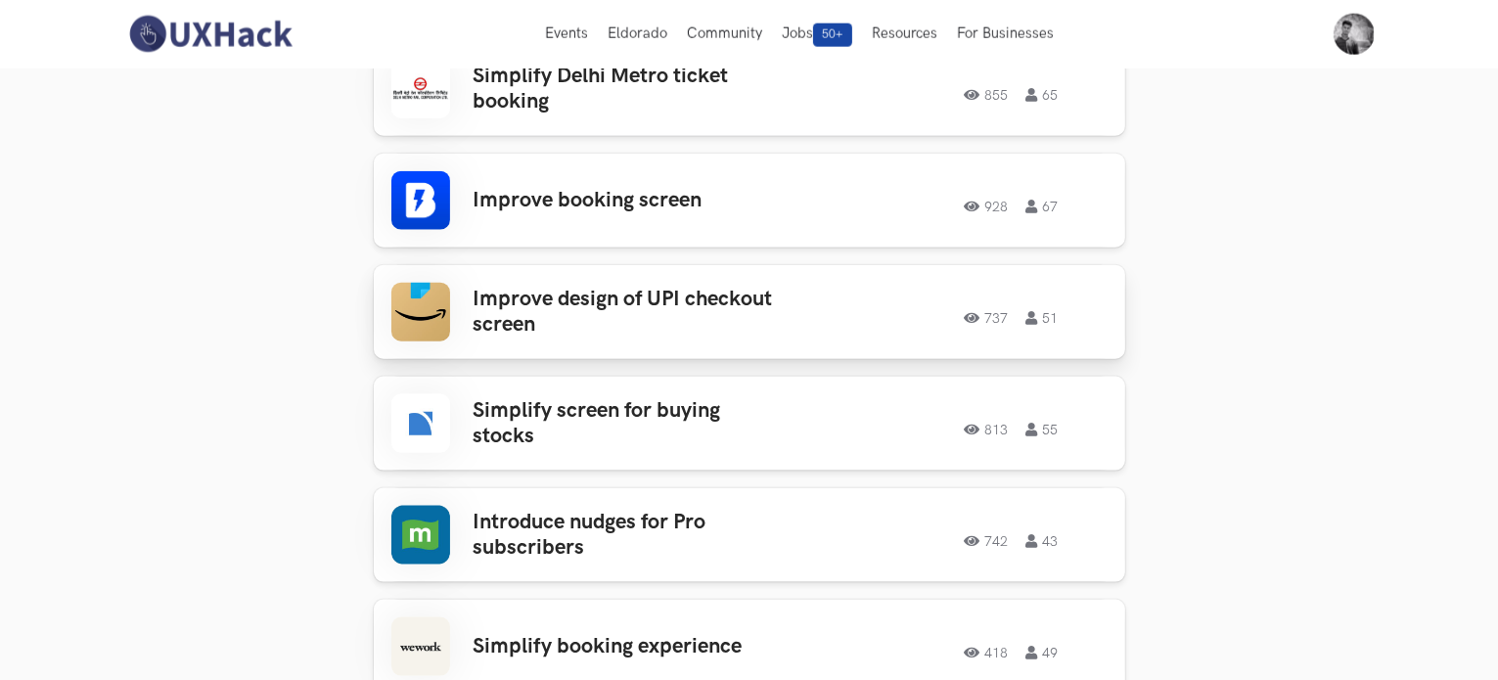
click at [712, 304] on h3 "Improve design of UPI checkout screen" at bounding box center [626, 313] width 305 height 52
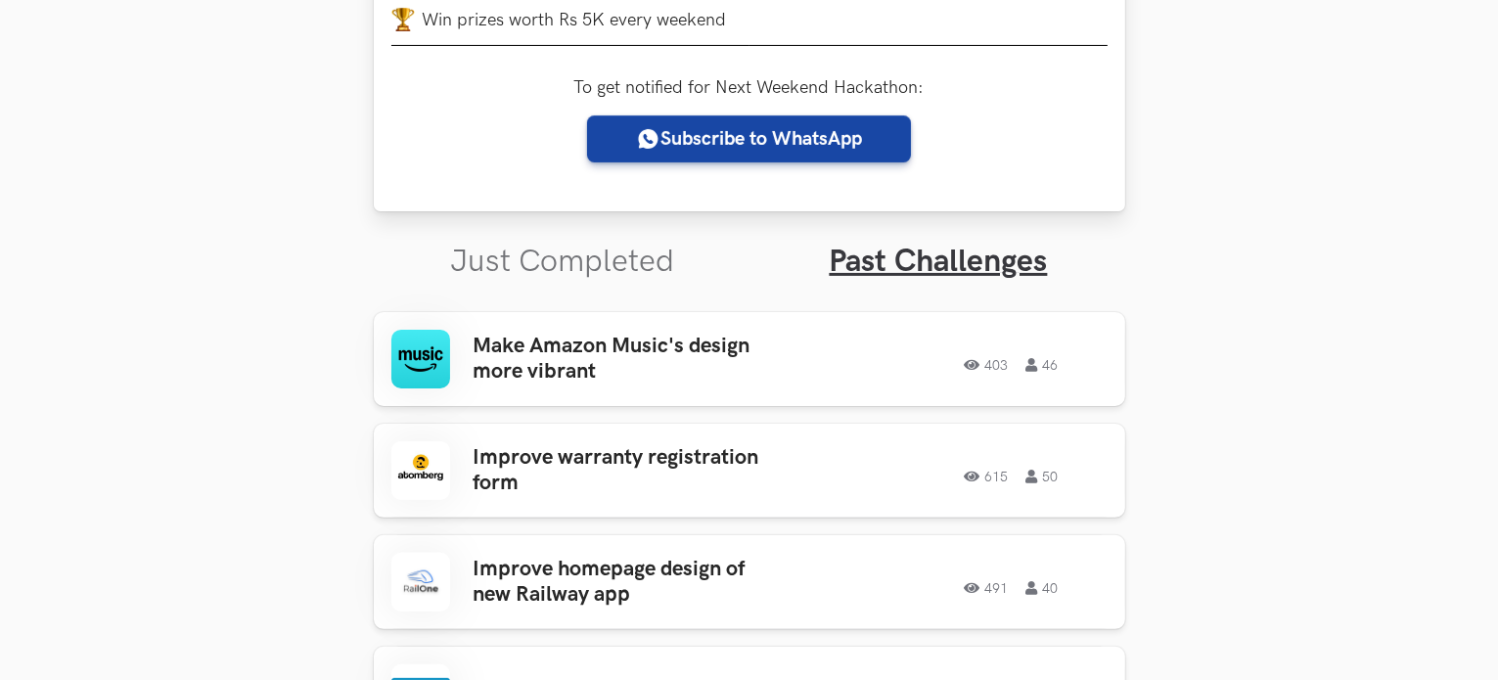
scroll to position [478, 0]
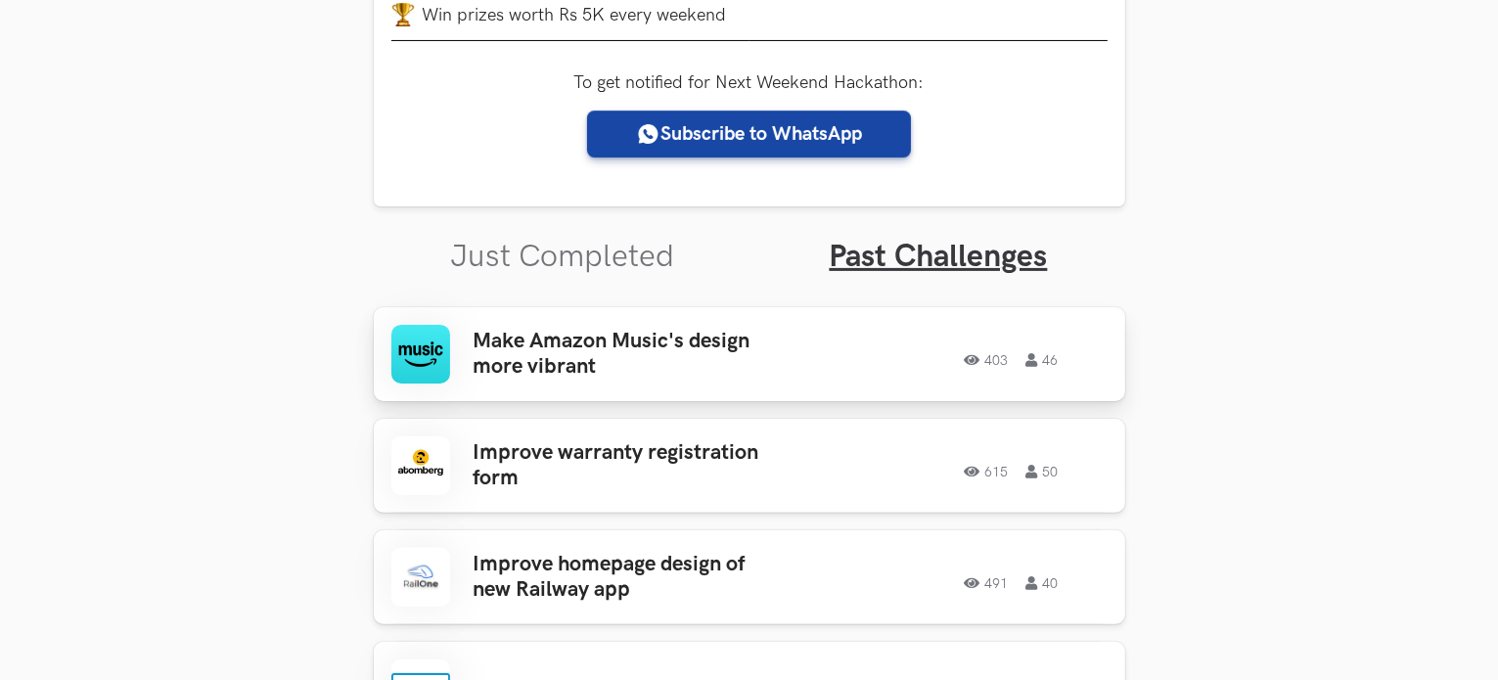
click at [608, 345] on h3 "Make Amazon Music's design more vibrant" at bounding box center [626, 355] width 305 height 52
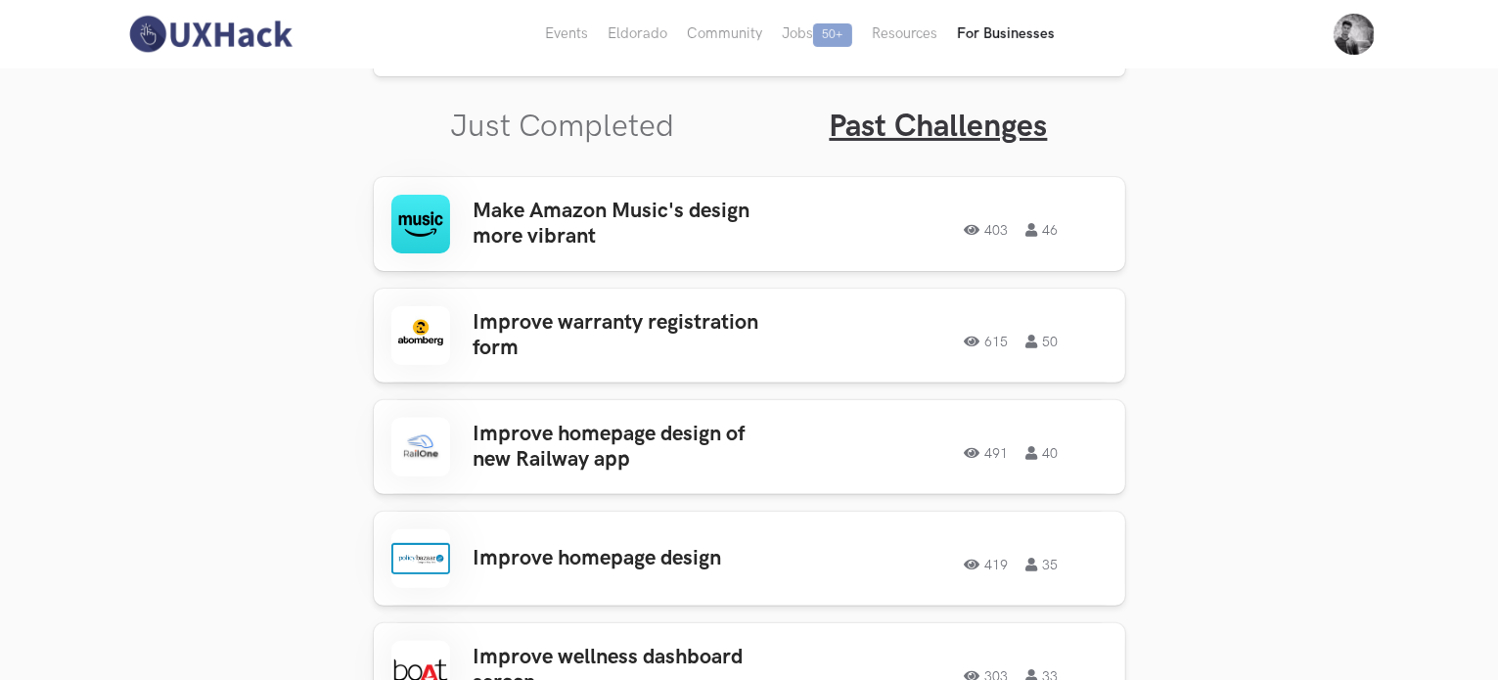
scroll to position [606, 0]
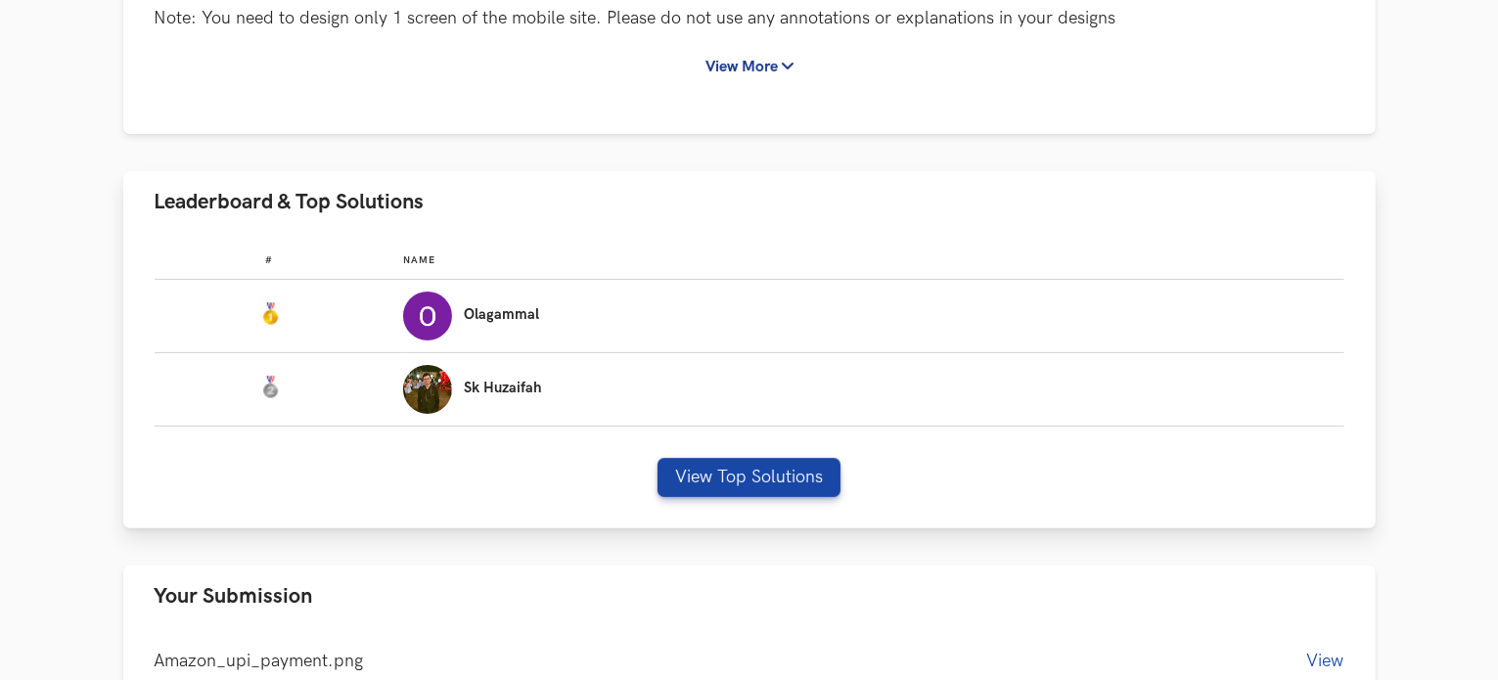
scroll to position [489, 0]
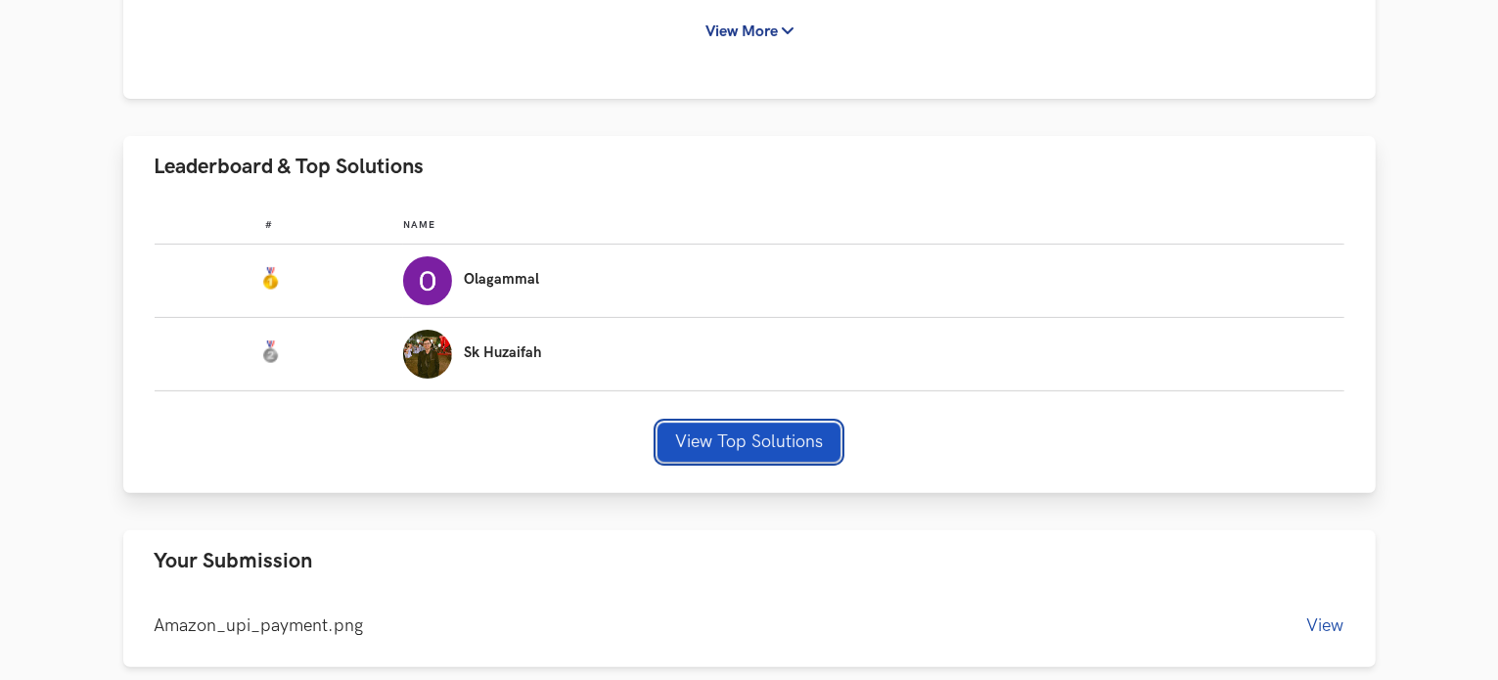
click at [802, 440] on button "View Top Solutions" at bounding box center [749, 442] width 183 height 39
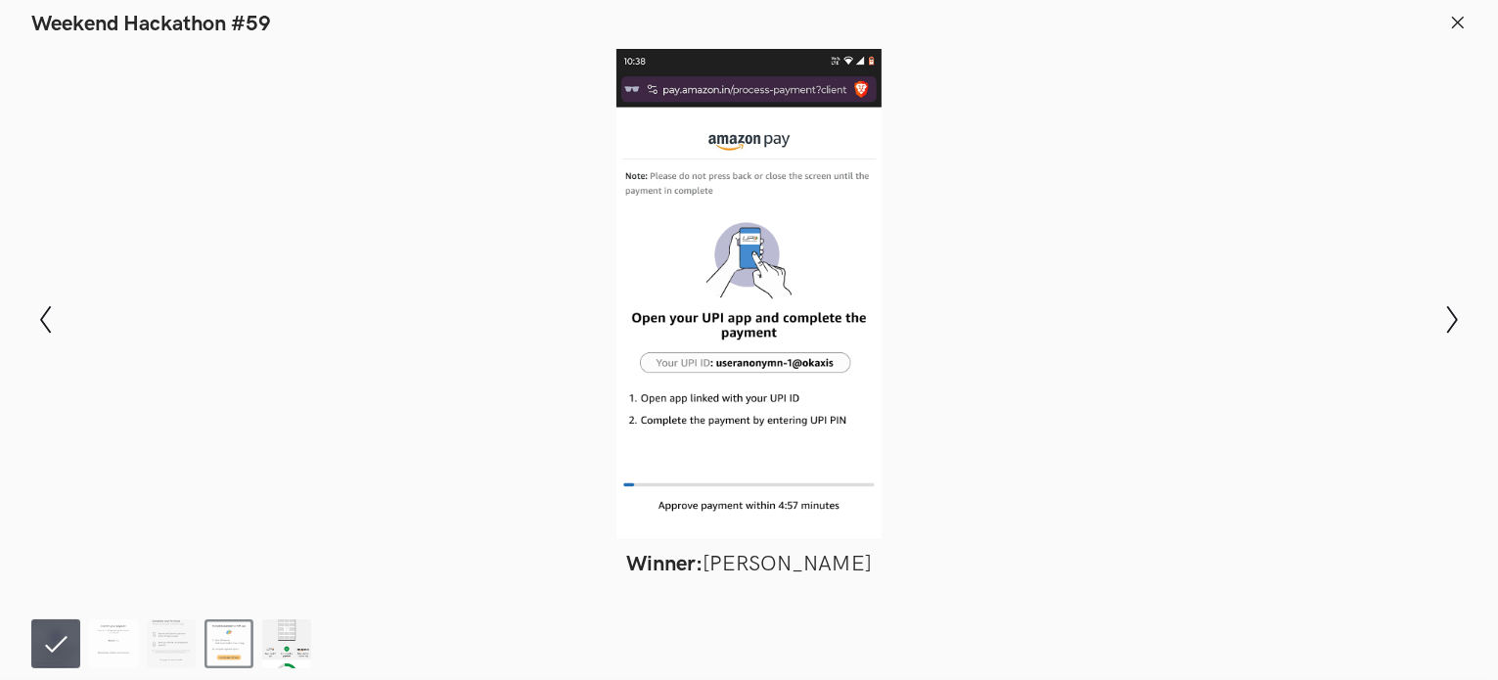
click at [281, 643] on img at bounding box center [286, 643] width 49 height 49
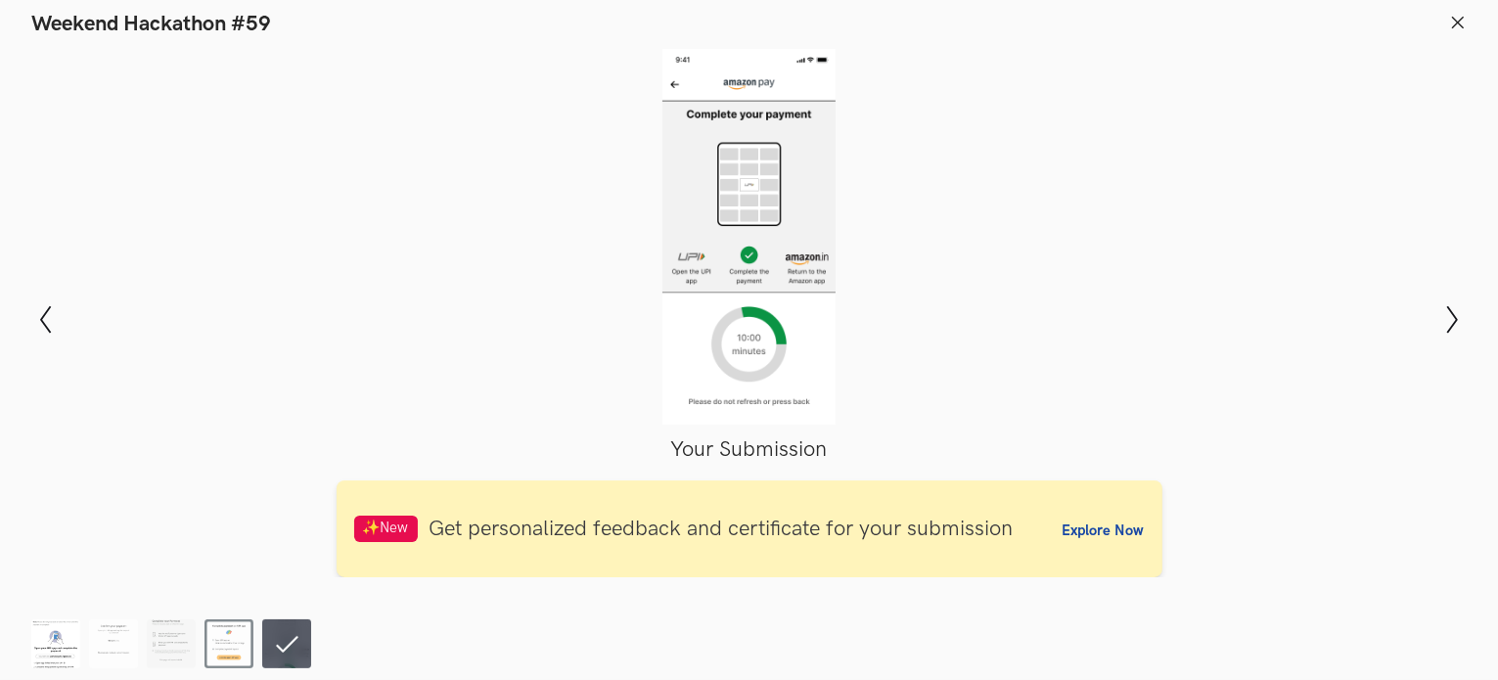
click at [55, 647] on img at bounding box center [55, 643] width 49 height 49
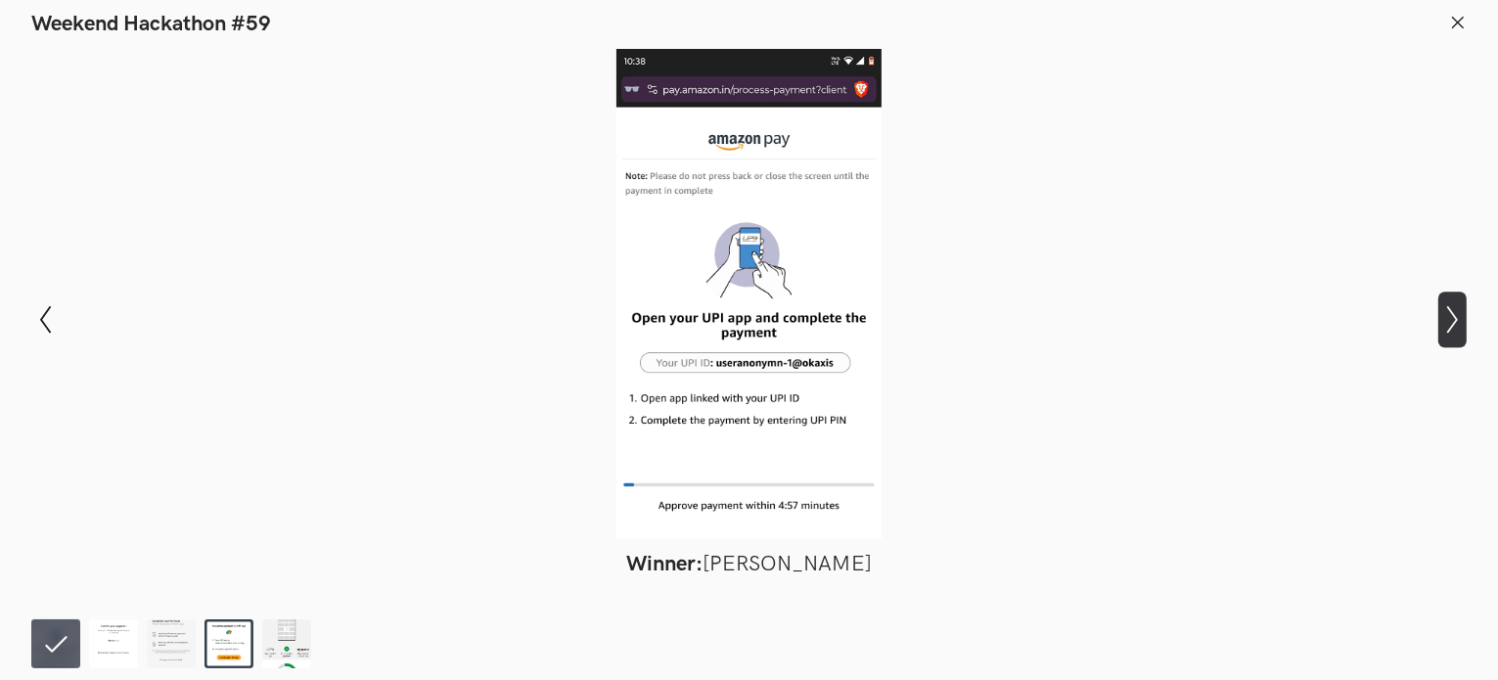
click at [1448, 317] on icon "Show next slide" at bounding box center [1452, 319] width 28 height 28
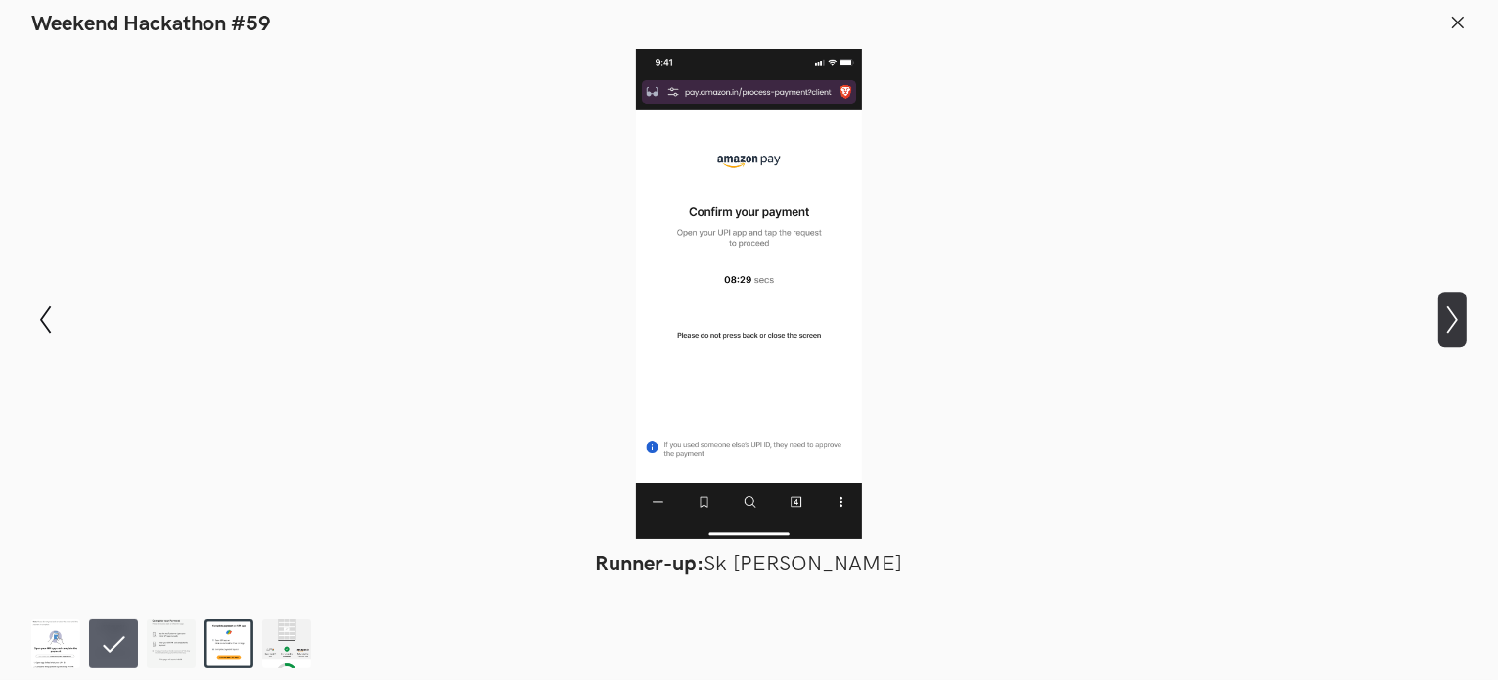
click at [1448, 317] on icon "Show next slide" at bounding box center [1452, 319] width 28 height 28
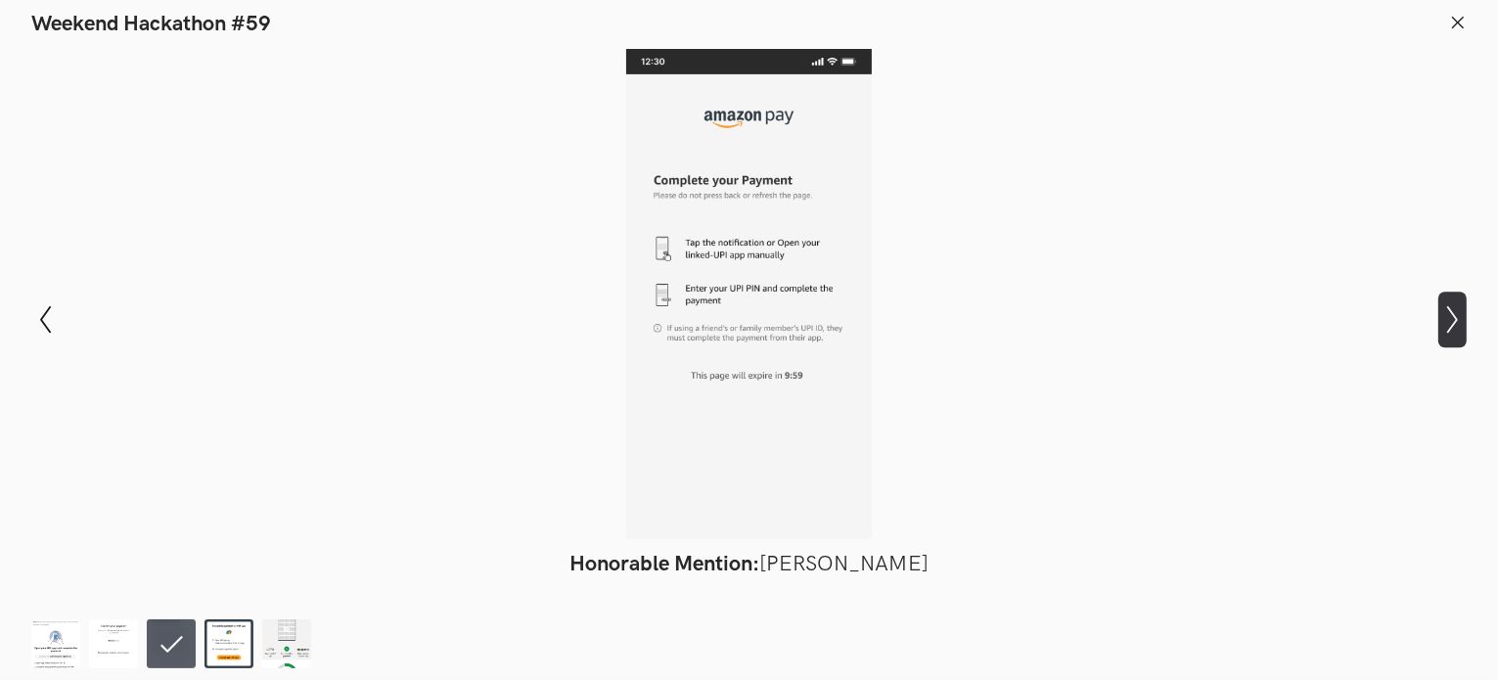
click at [1448, 317] on icon "Show next slide" at bounding box center [1452, 319] width 28 height 28
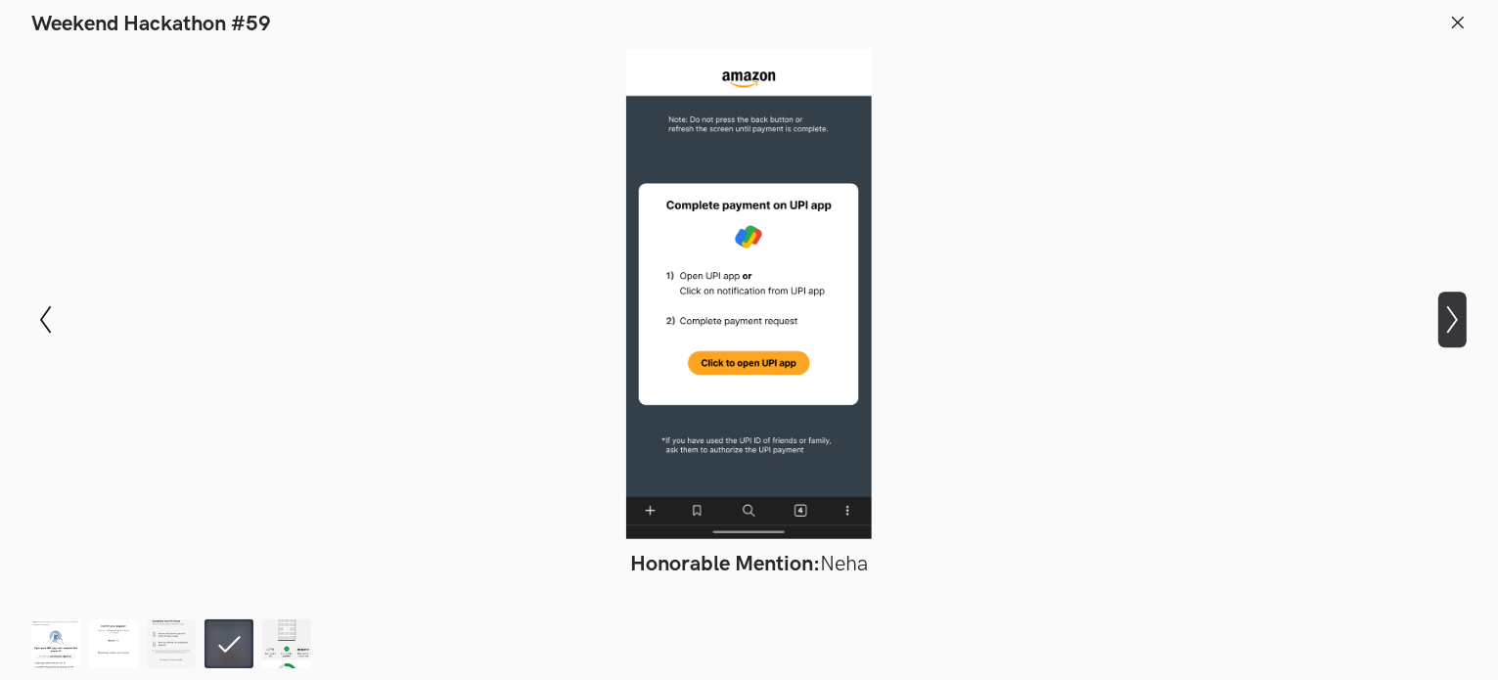
click at [1448, 317] on icon "Show next slide" at bounding box center [1452, 319] width 28 height 28
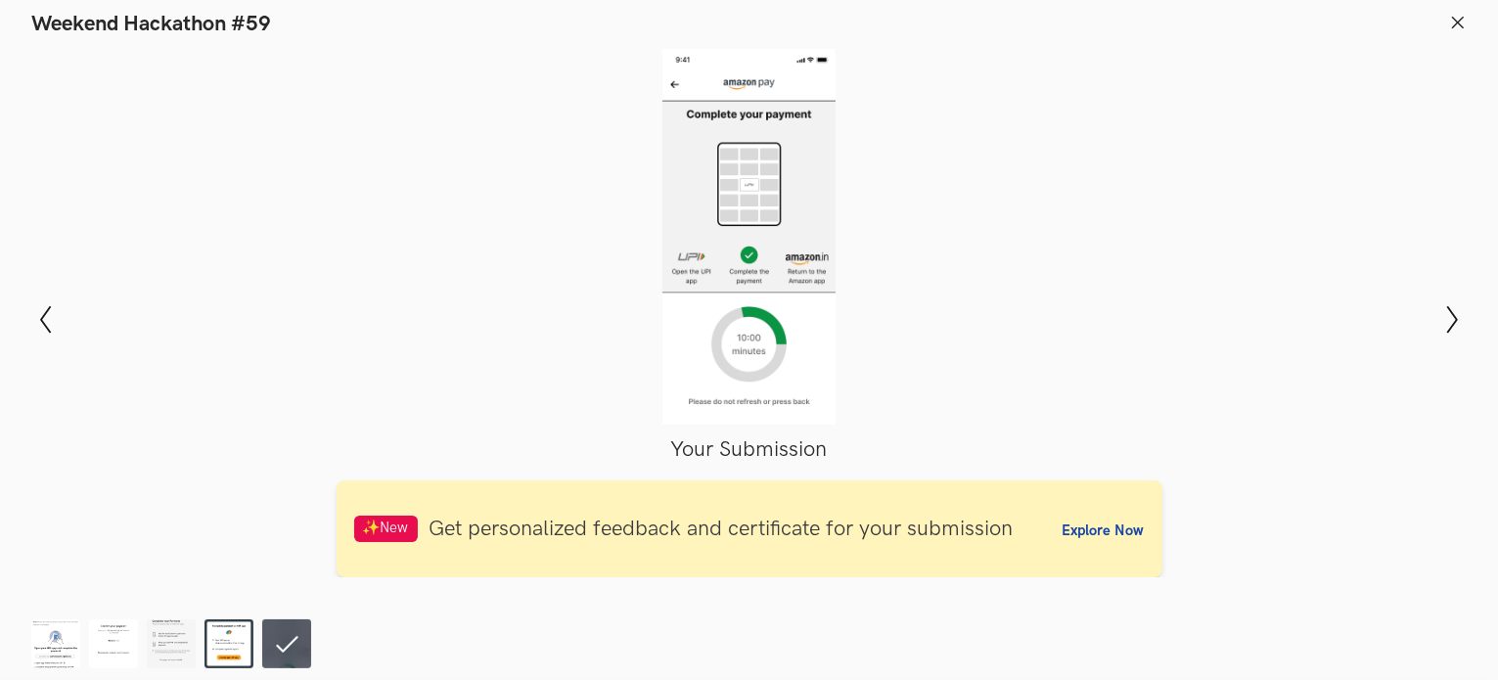
click at [1452, 23] on icon at bounding box center [1458, 23] width 18 height 18
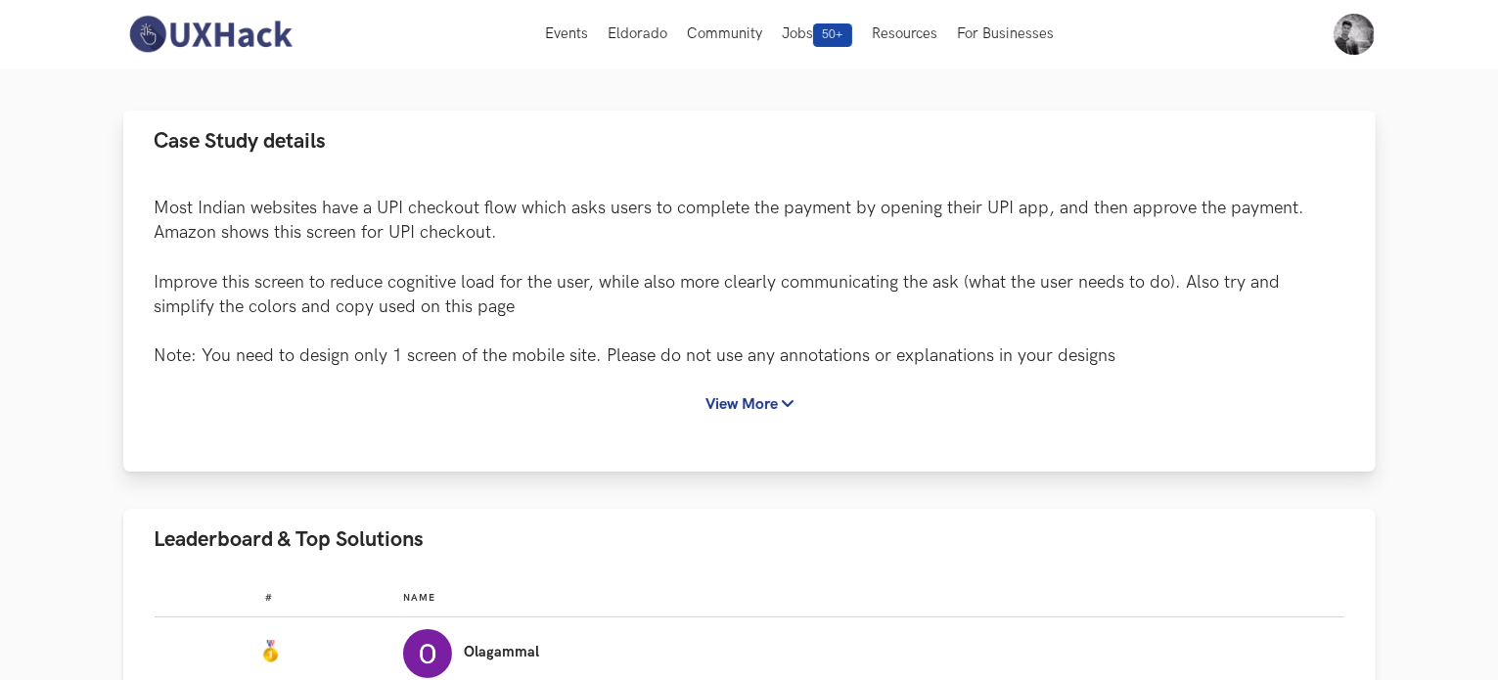
scroll to position [0, 0]
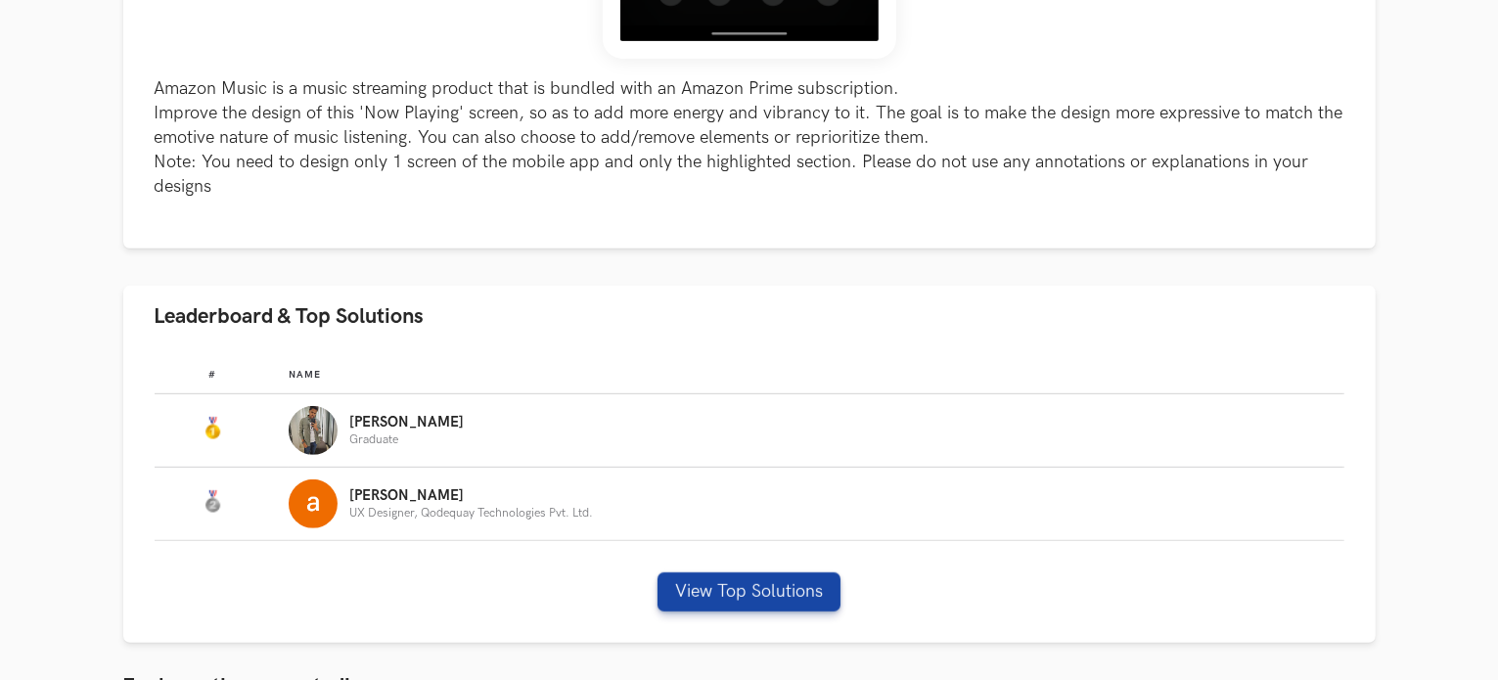
scroll to position [881, 0]
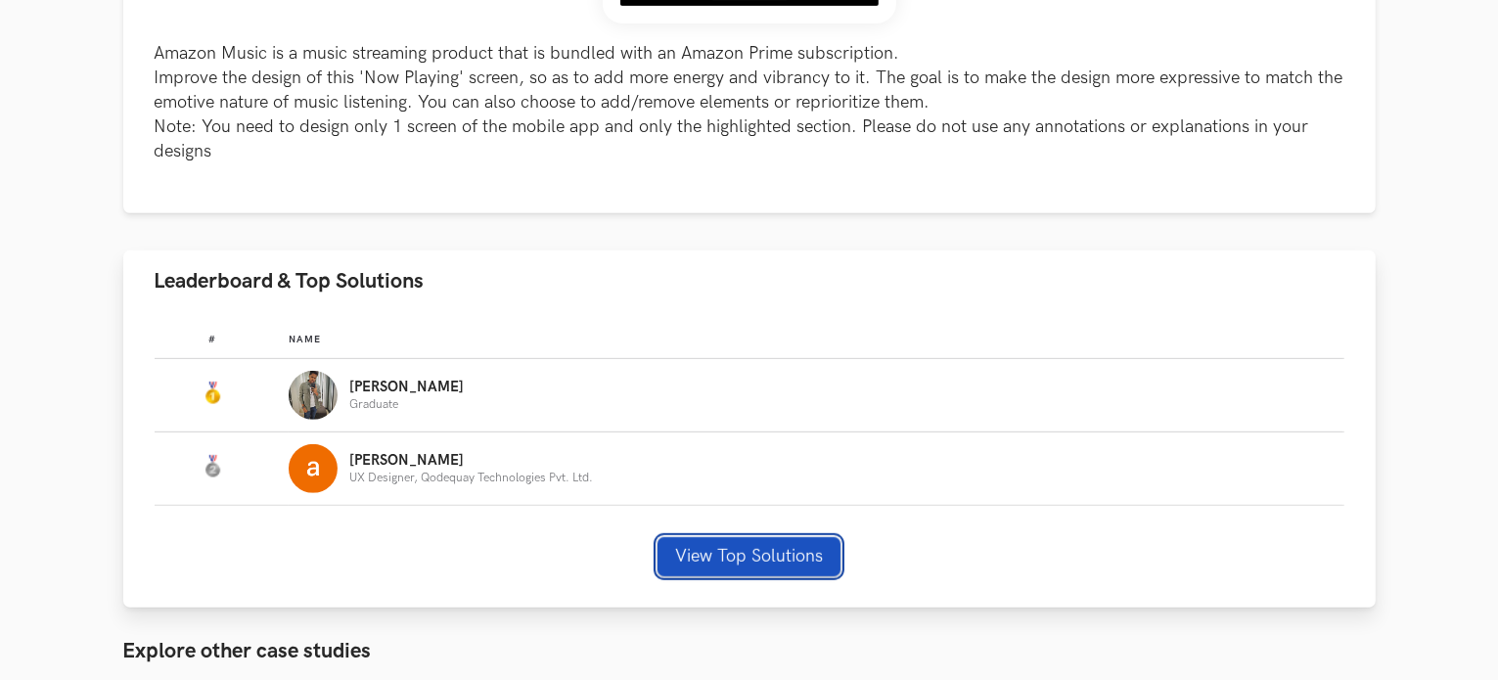
click at [759, 559] on button "View Top Solutions" at bounding box center [749, 556] width 183 height 39
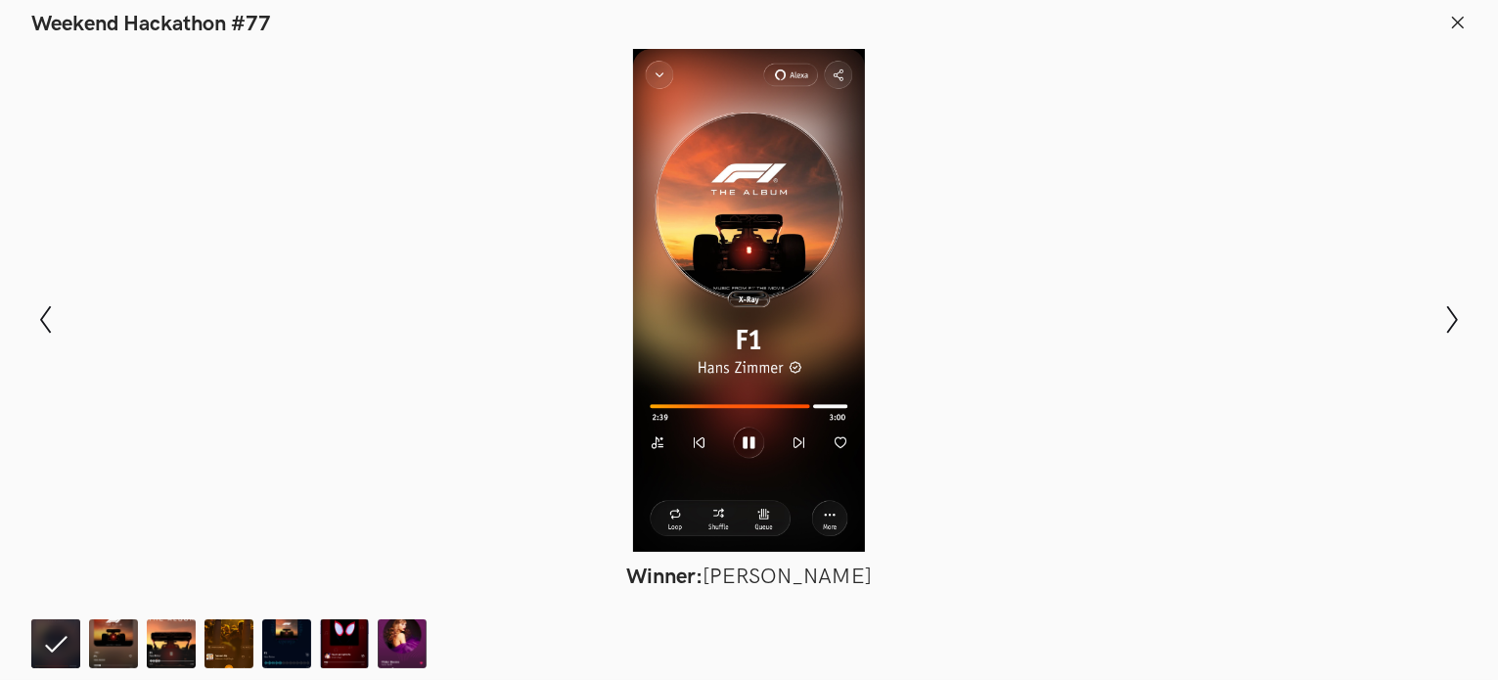
scroll to position [1076, 0]
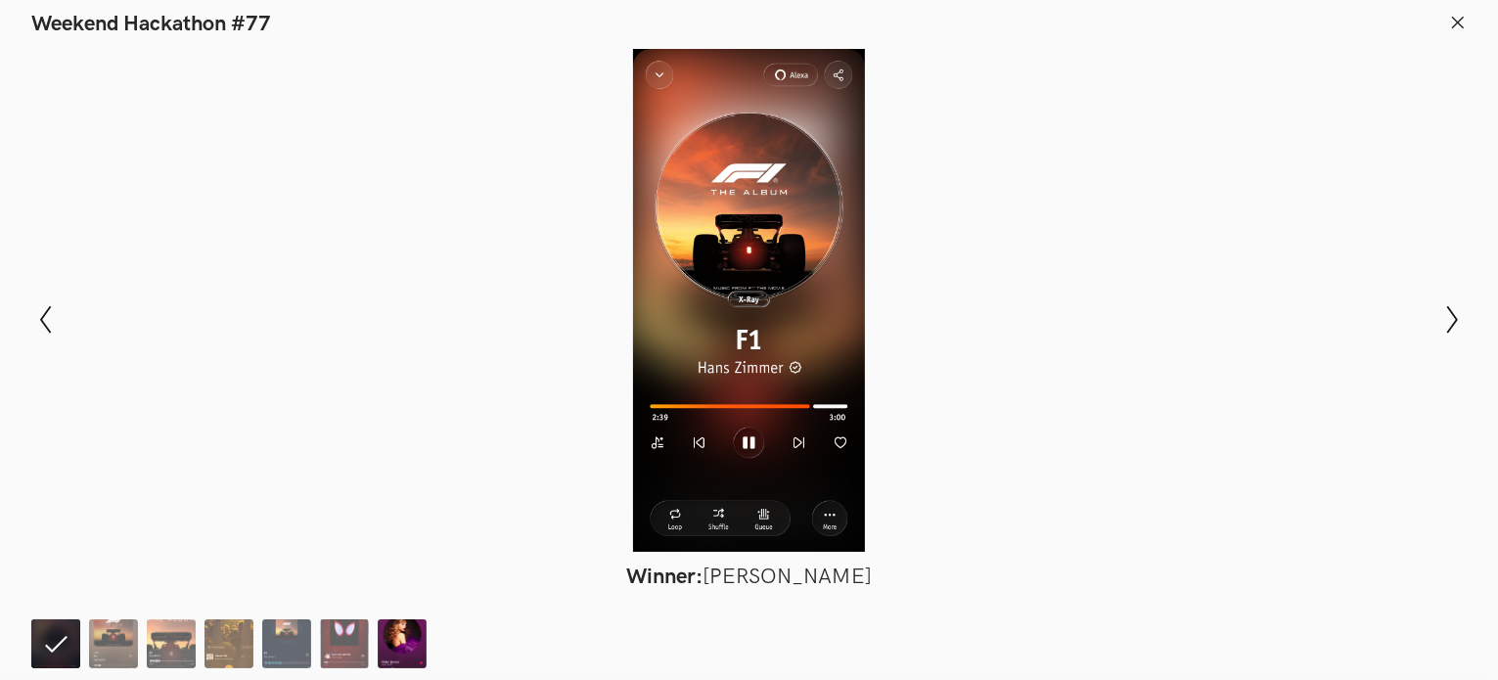
click at [380, 638] on img at bounding box center [402, 643] width 49 height 49
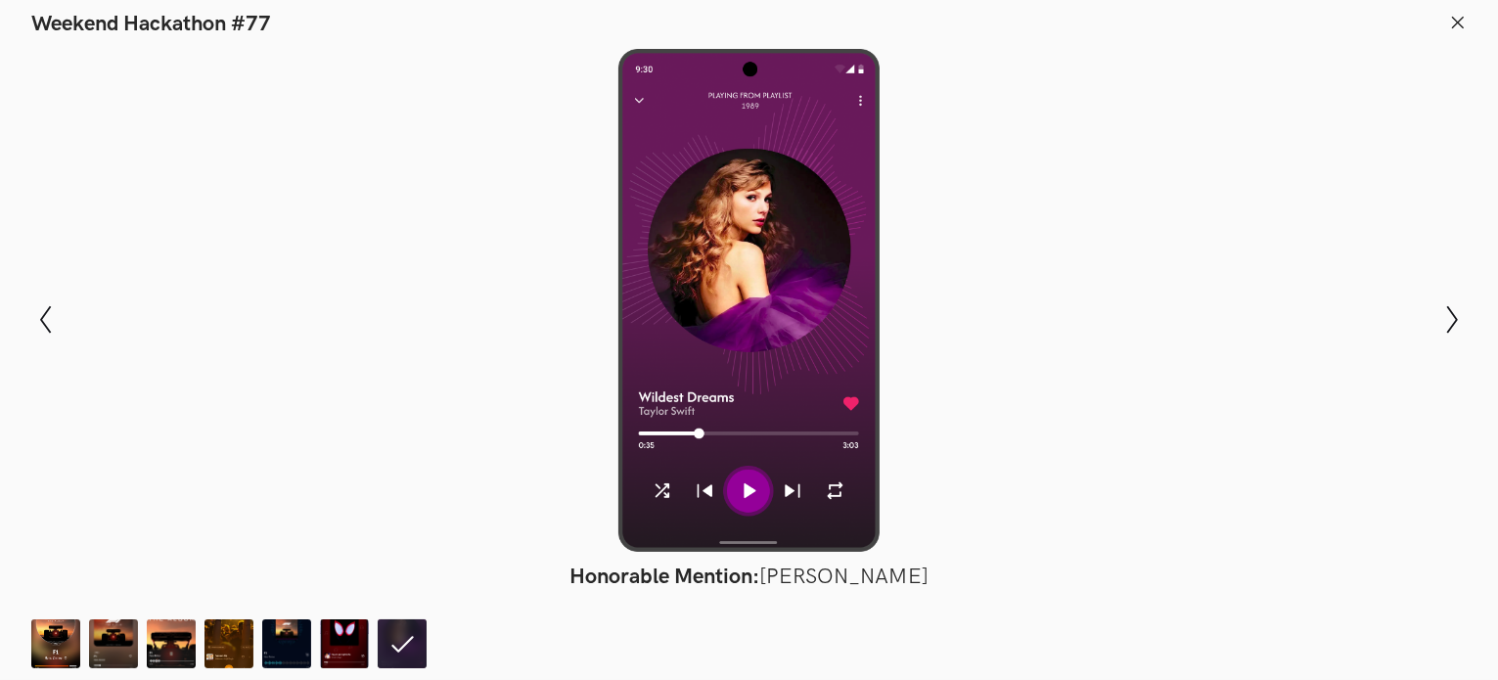
click at [1458, 23] on line at bounding box center [1458, 22] width 11 height 11
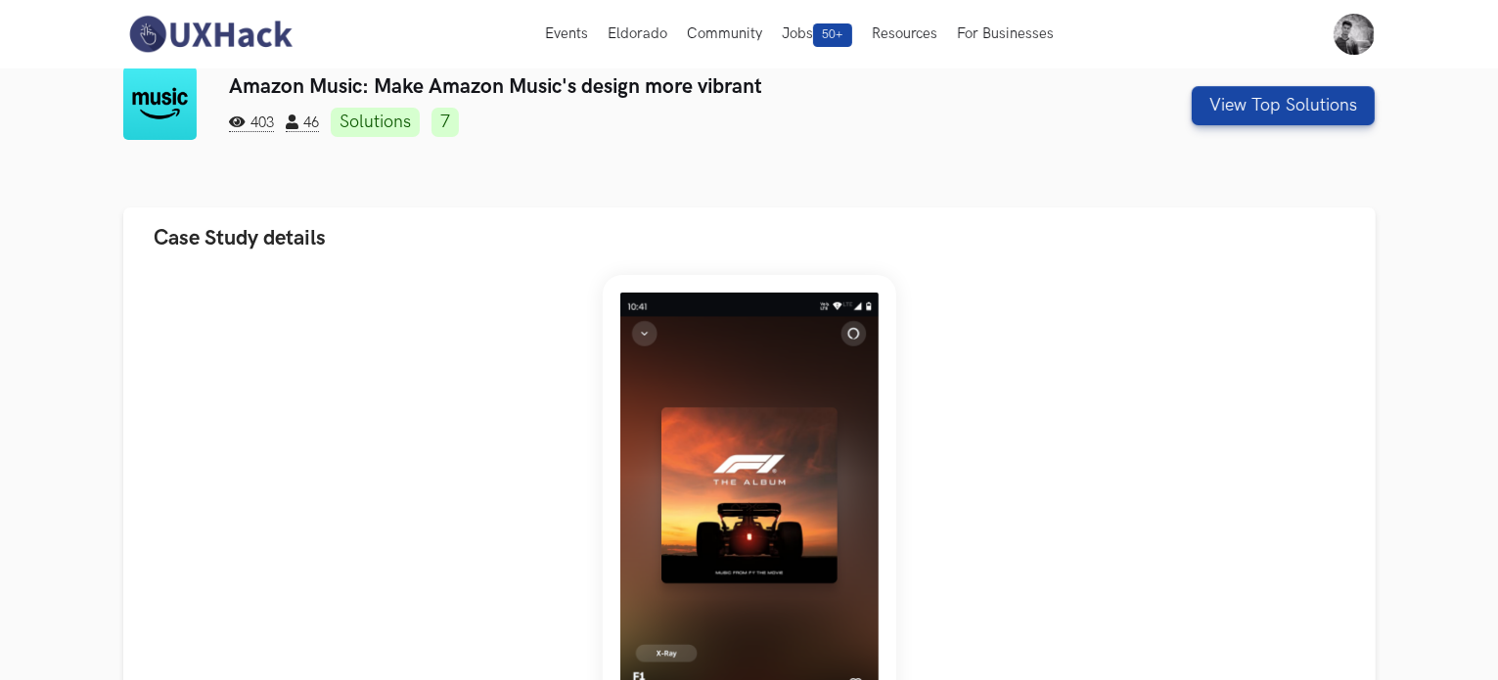
scroll to position [0, 0]
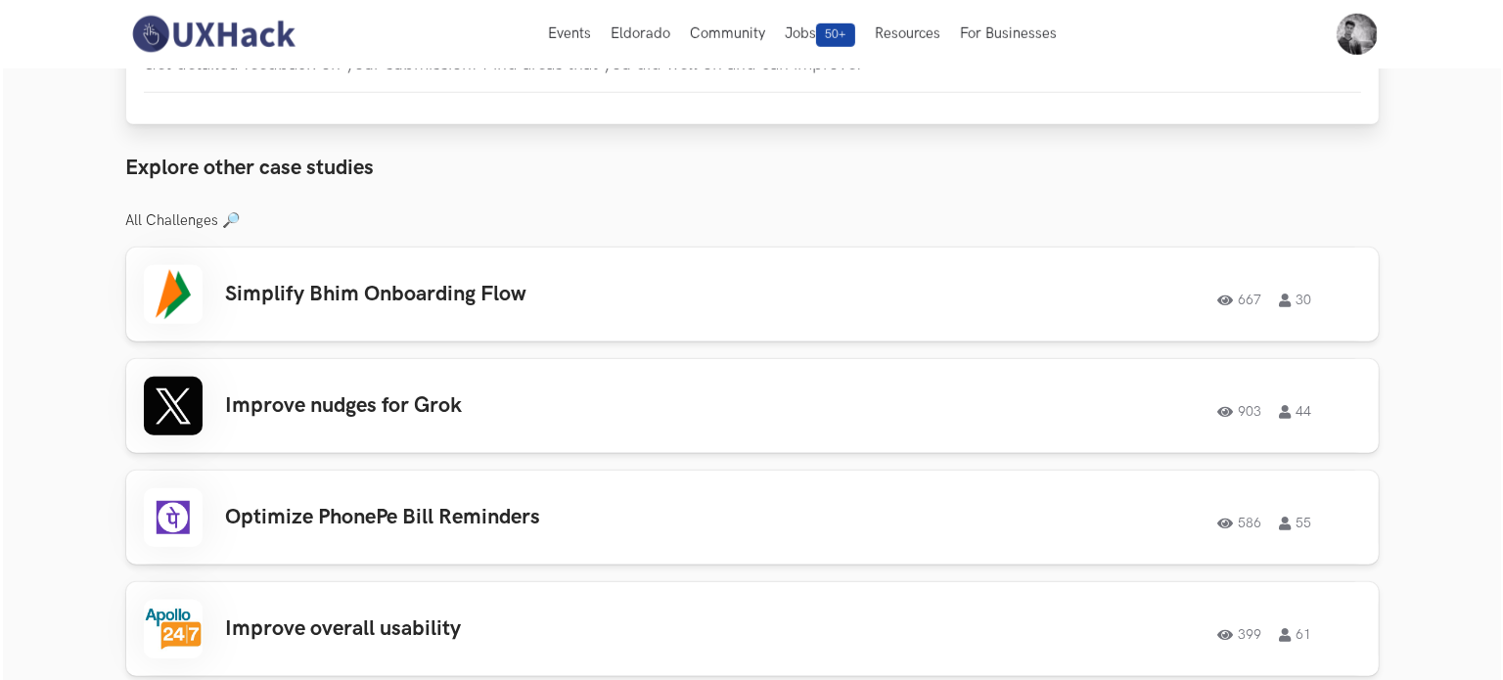
scroll to position [1272, 0]
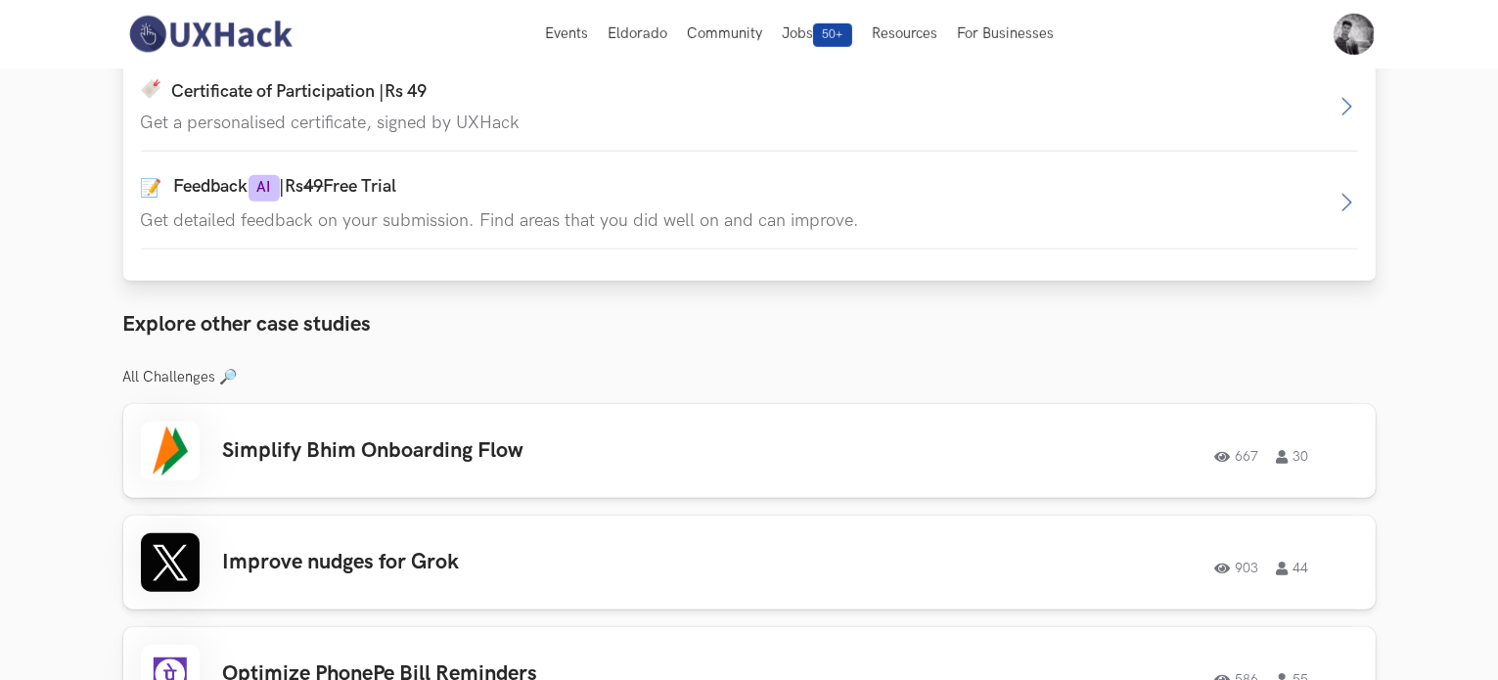
click at [759, 208] on div "📝 Feedback AI | Rs 49 Free Trial Get detailed feedback on your submission. Find…" at bounding box center [738, 203] width 1194 height 56
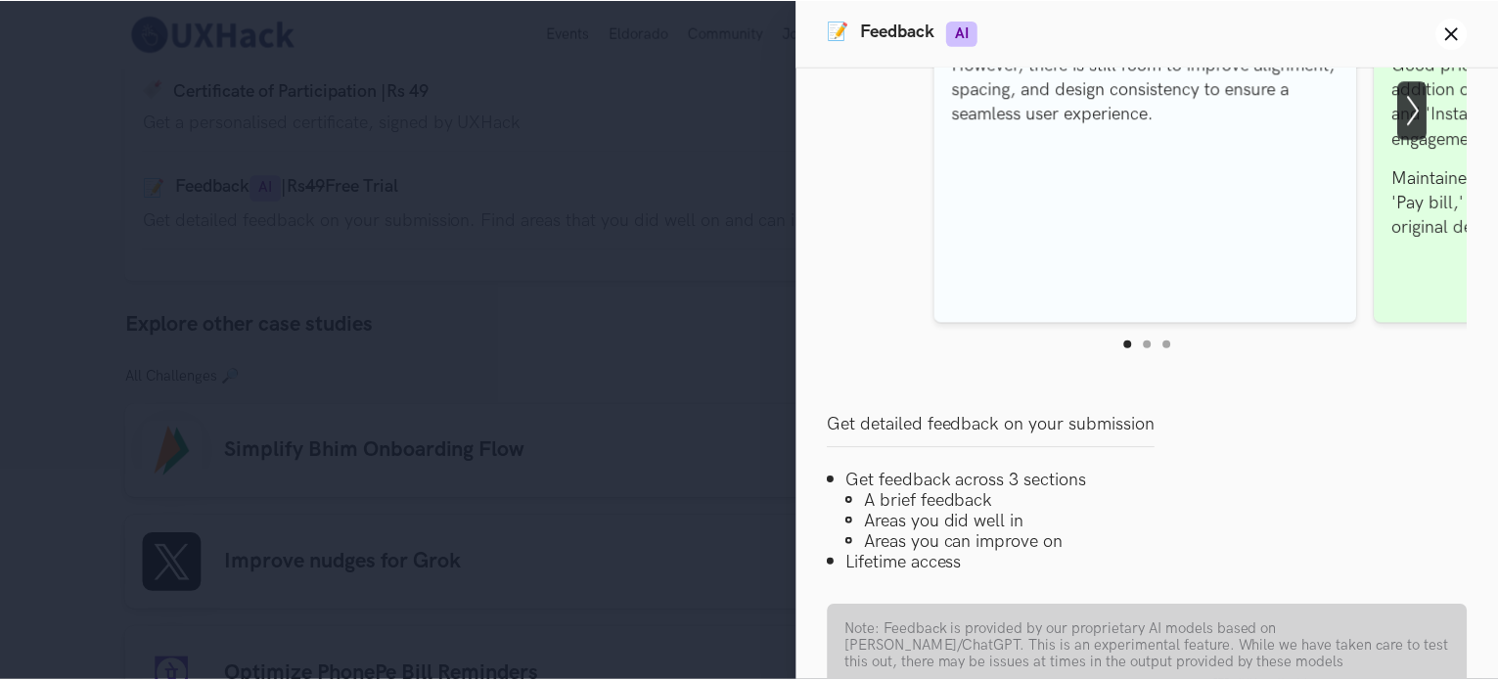
scroll to position [0, 0]
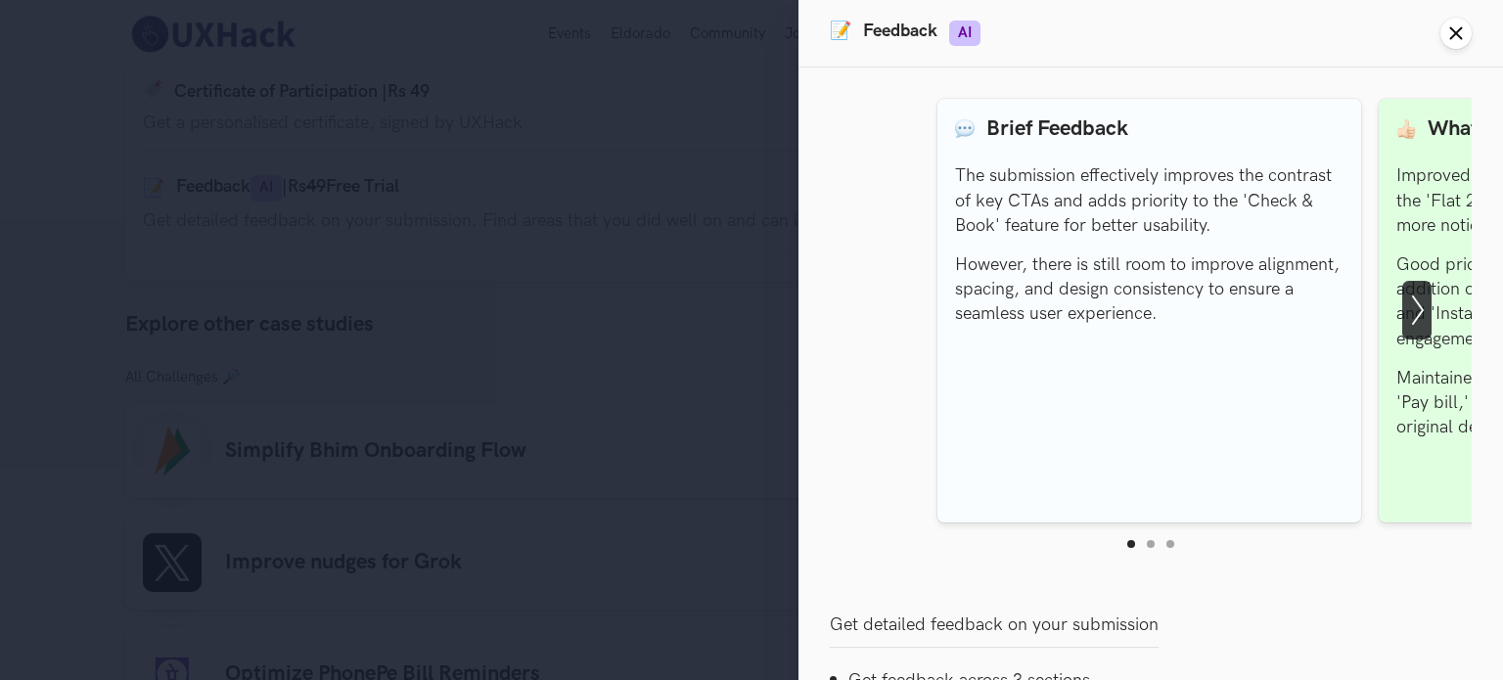
click at [1456, 28] on icon "Close panel" at bounding box center [1456, 33] width 16 height 16
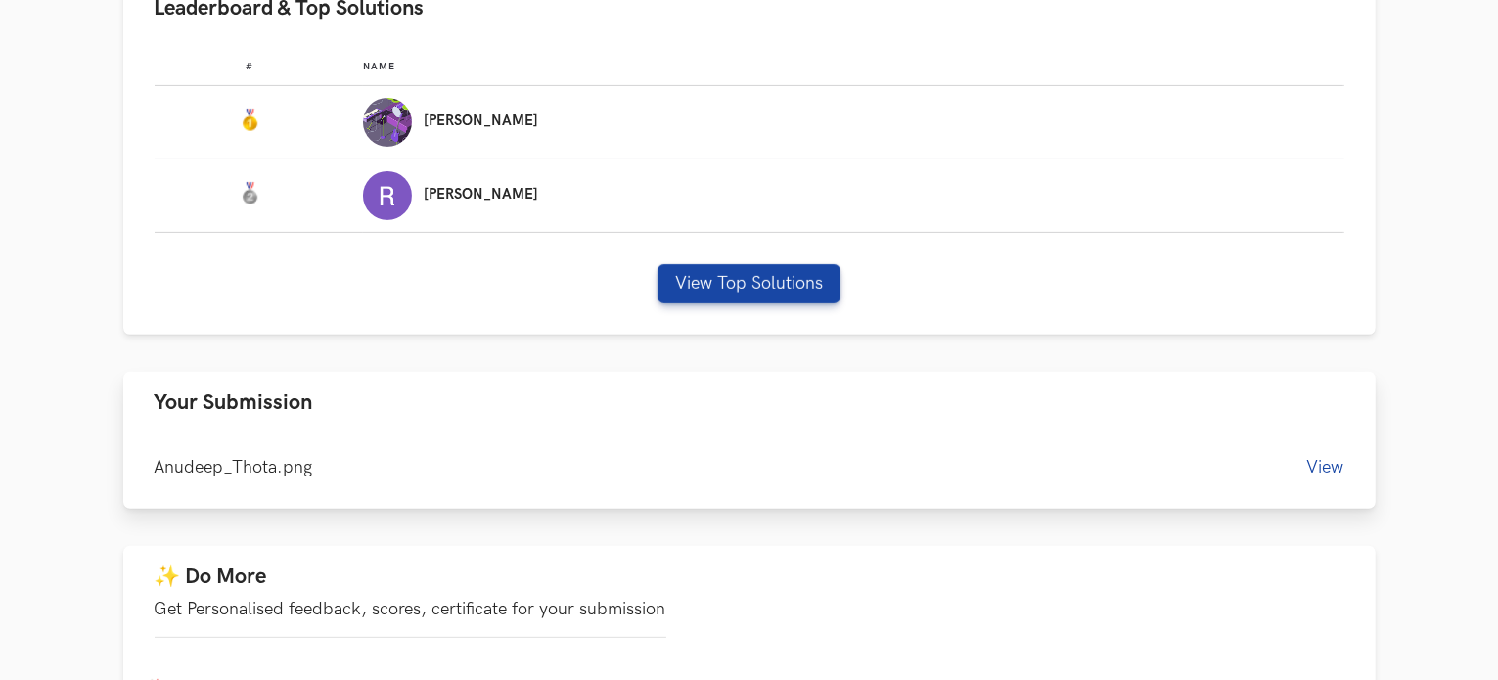
scroll to position [685, 0]
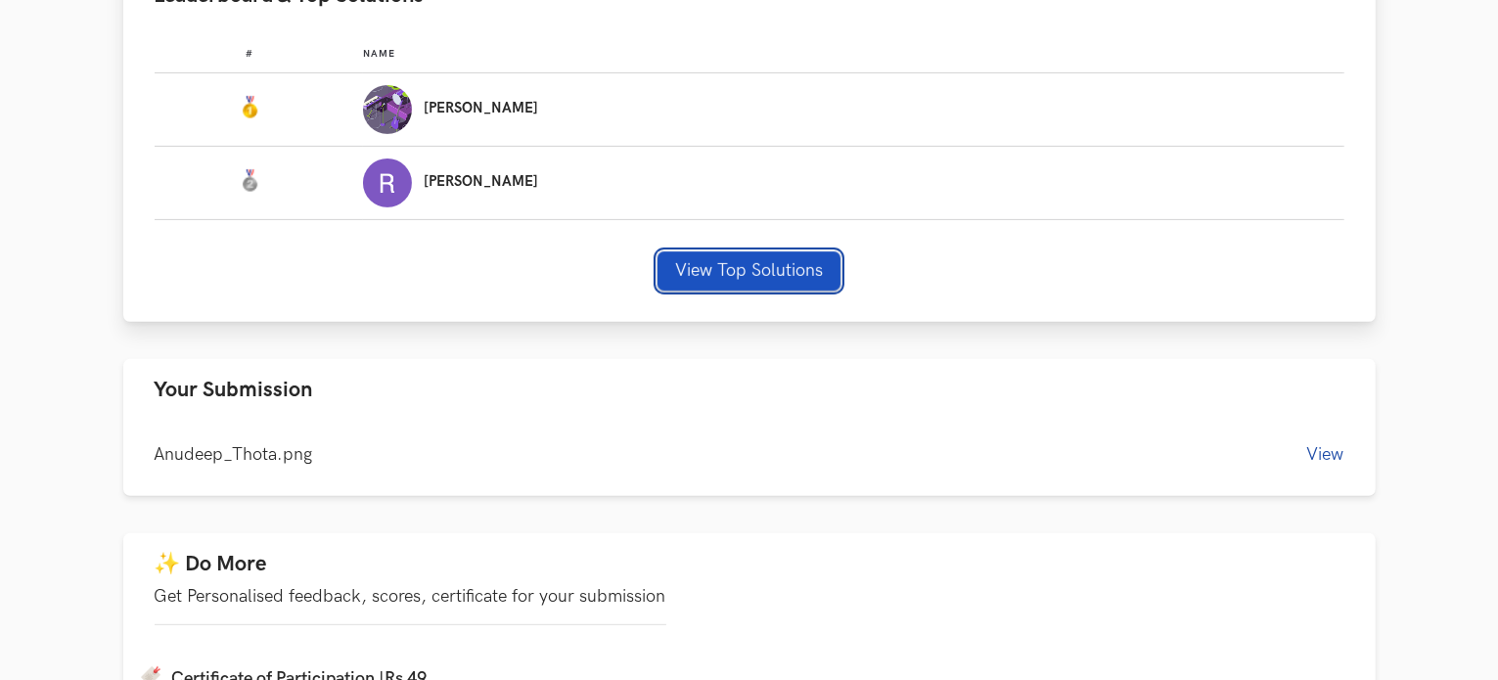
click at [810, 282] on button "View Top Solutions" at bounding box center [749, 270] width 183 height 39
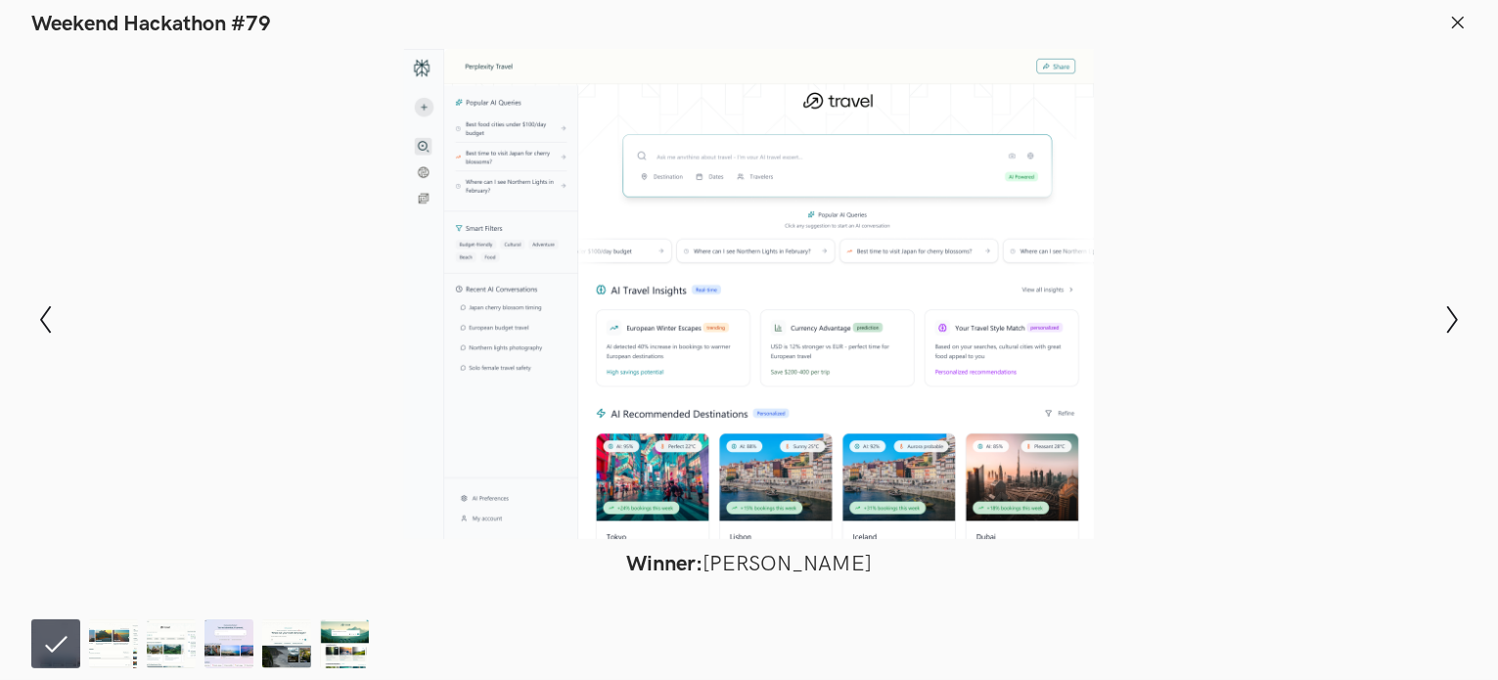
scroll to position [1663, 0]
click at [1461, 23] on icon at bounding box center [1458, 23] width 18 height 18
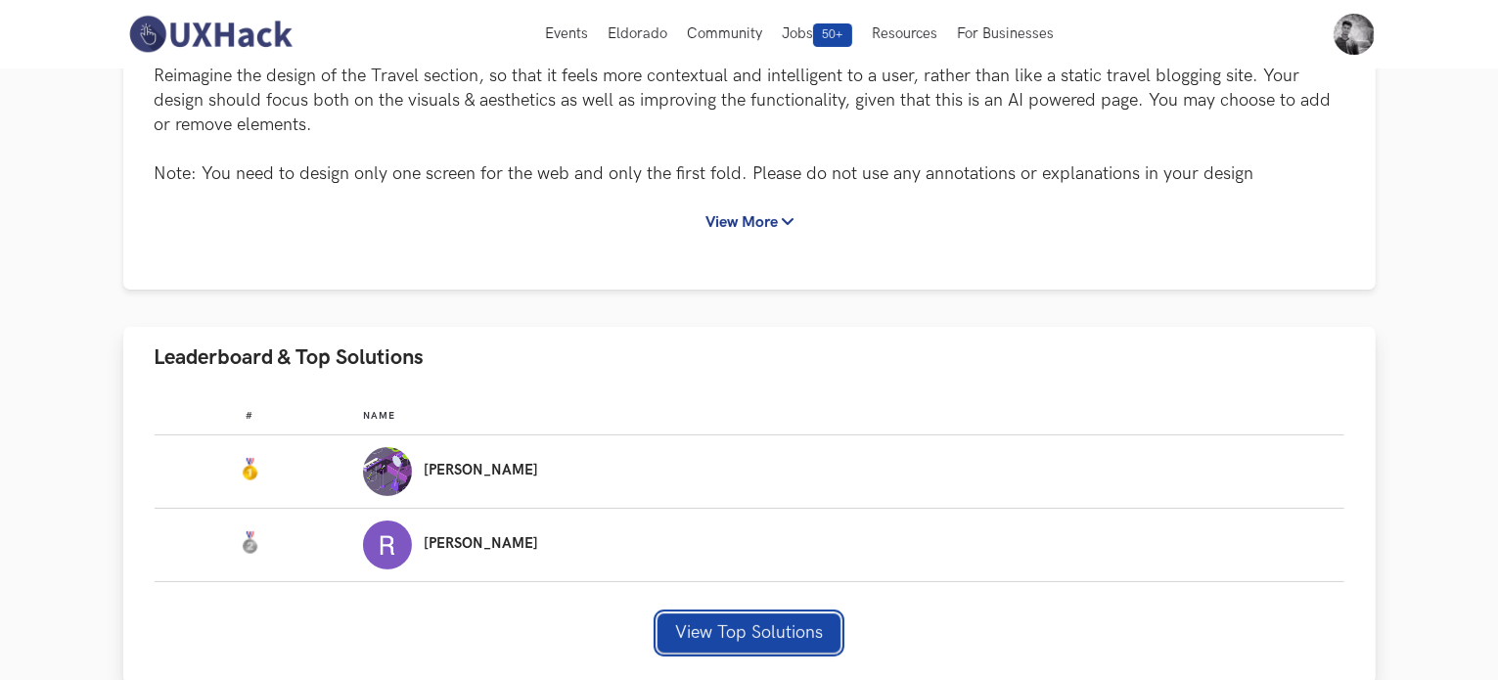
scroll to position [322, 0]
drag, startPoint x: 559, startPoint y: 475, endPoint x: 532, endPoint y: 475, distance: 26.4
click at [532, 475] on div "[PERSON_NAME]" at bounding box center [844, 472] width 963 height 49
click at [589, 476] on div "[PERSON_NAME]" at bounding box center [844, 472] width 963 height 49
click at [412, 475] on img "Leaderboard" at bounding box center [387, 472] width 49 height 49
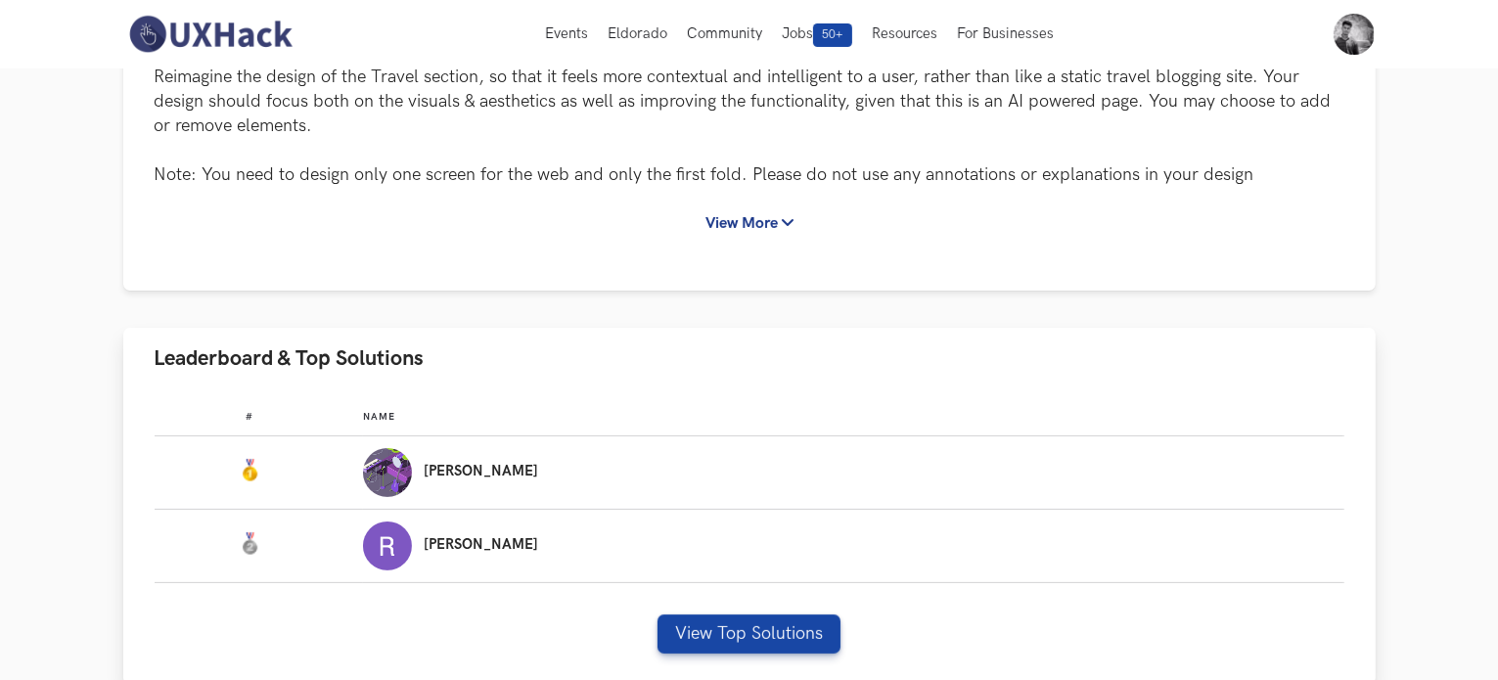
click at [538, 475] on p "[PERSON_NAME]" at bounding box center [481, 472] width 114 height 16
drag, startPoint x: 519, startPoint y: 468, endPoint x: 575, endPoint y: 469, distance: 56.8
click at [575, 469] on div "[PERSON_NAME]" at bounding box center [844, 472] width 963 height 49
copy p "[PERSON_NAME]"
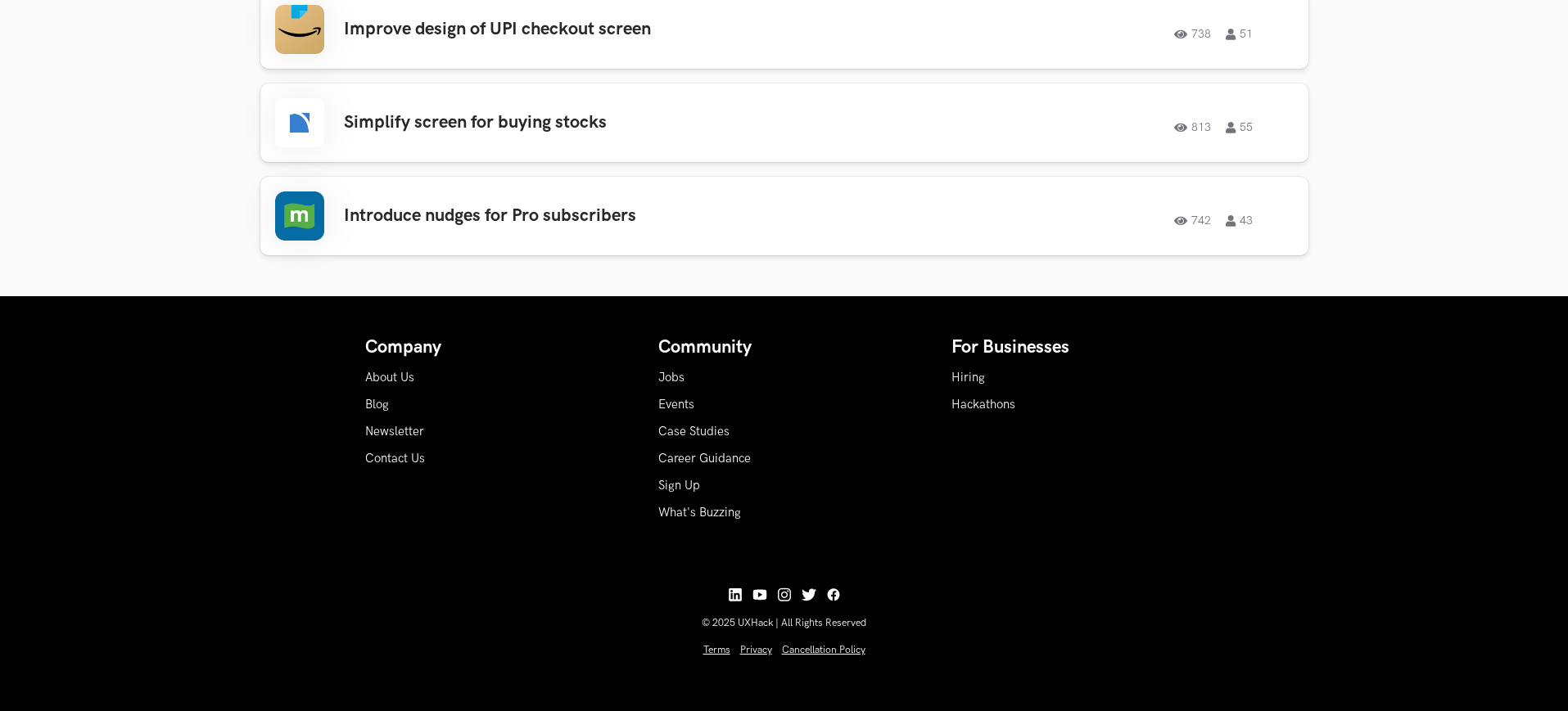
scroll to position [3002, 0]
